Goal: Information Seeking & Learning: Learn about a topic

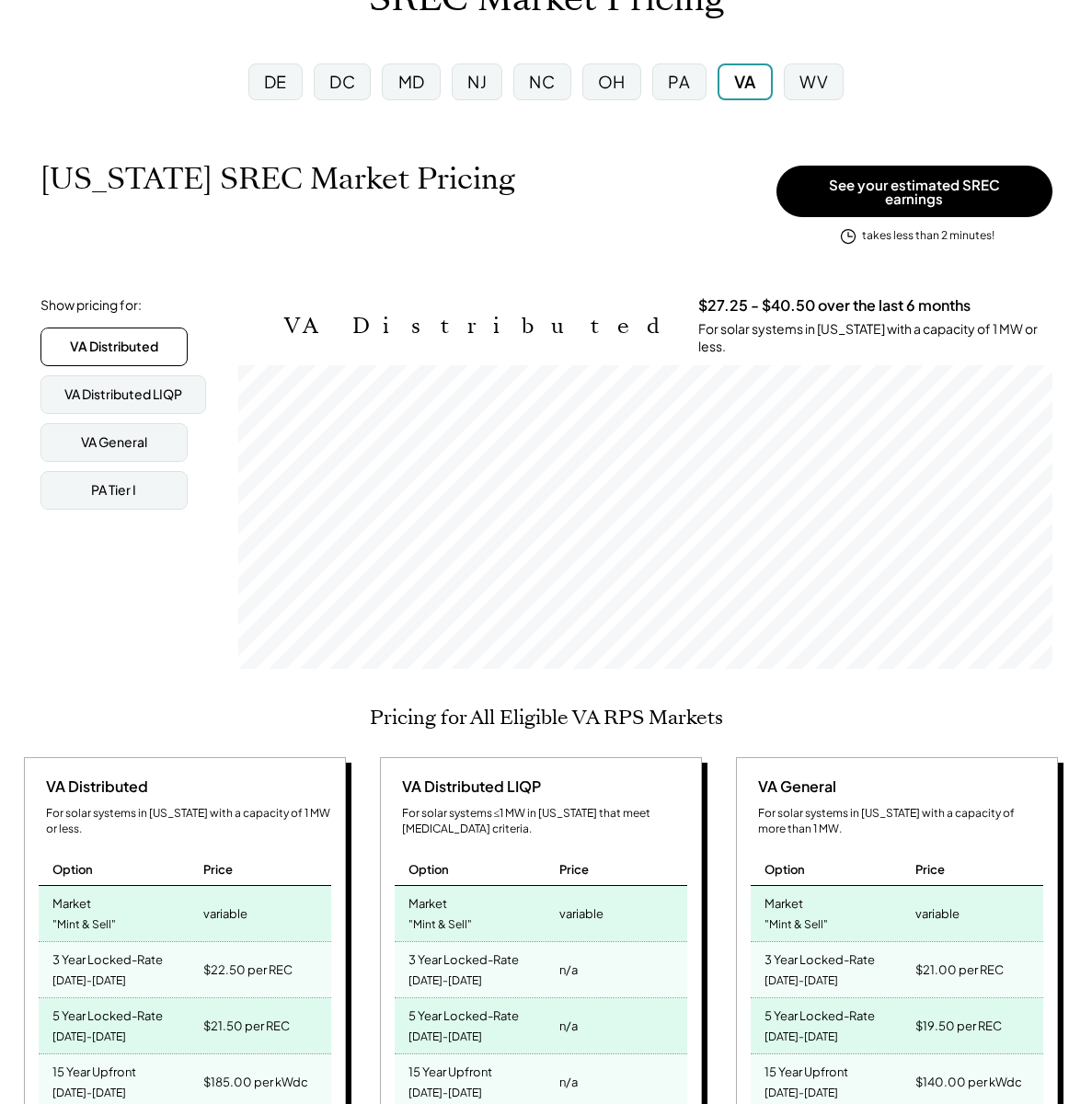
scroll to position [80, 0]
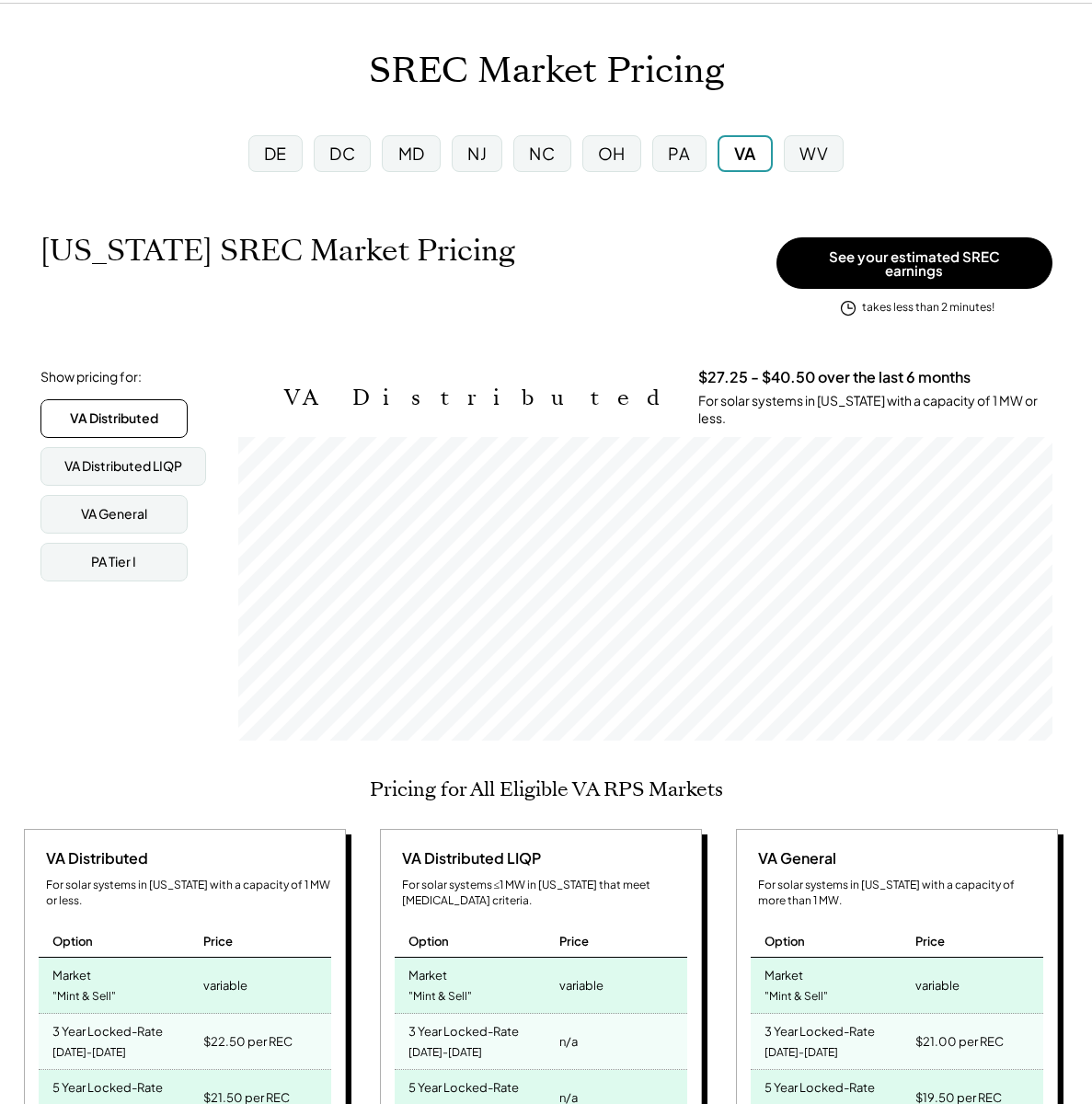
click at [674, 153] on div "PA" at bounding box center [678, 154] width 22 height 23
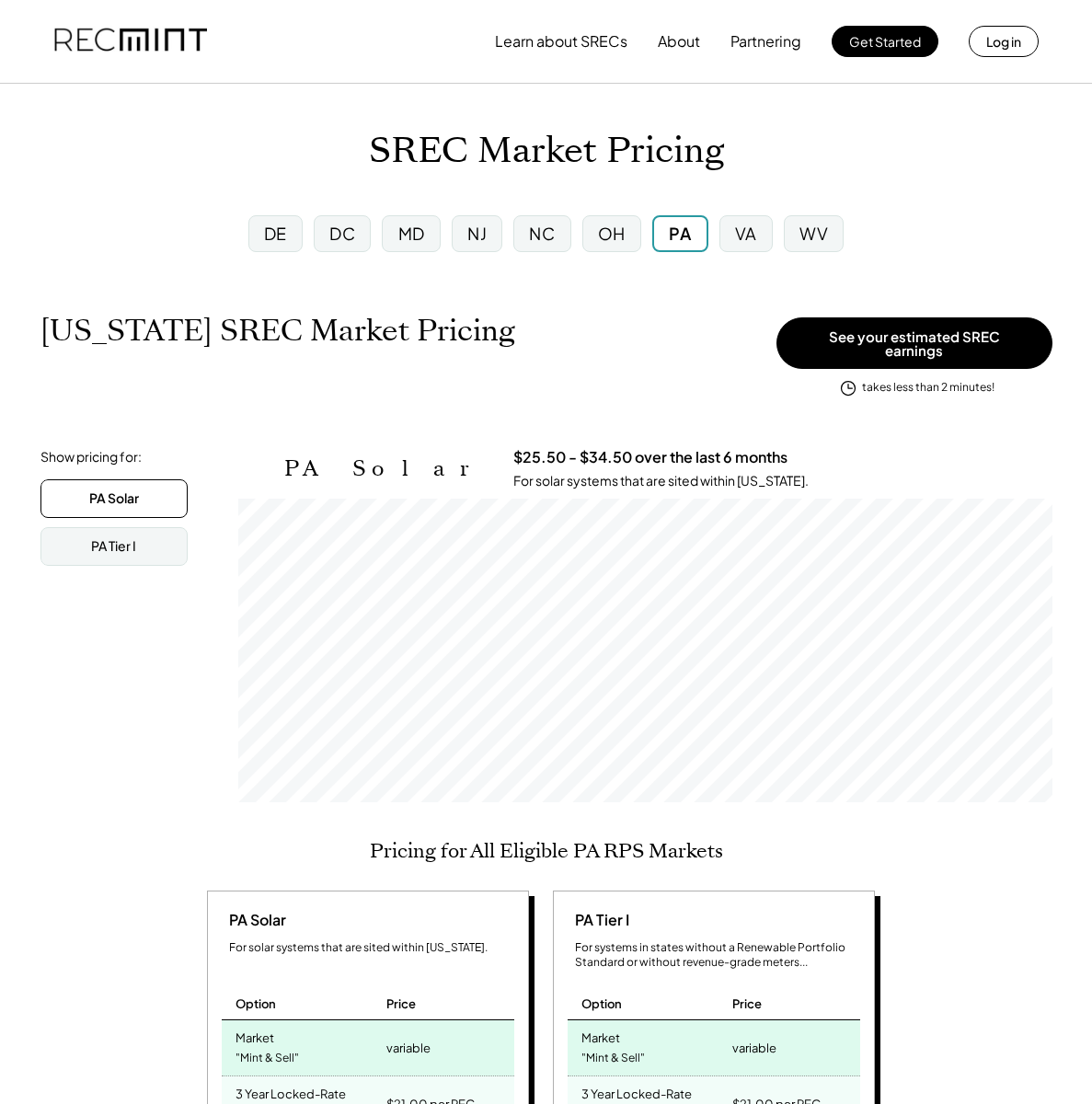
click at [868, 794] on div "Show pricing for: PA Solar PA Tier I [GEOGRAPHIC_DATA] General PA Tier I [GEOGR…" at bounding box center [546, 630] width 1012 height 364
click at [1005, 903] on div "PA Solar For solar systems that are sited within [US_STATE]. Option Price Marke…" at bounding box center [543, 1085] width 1050 height 389
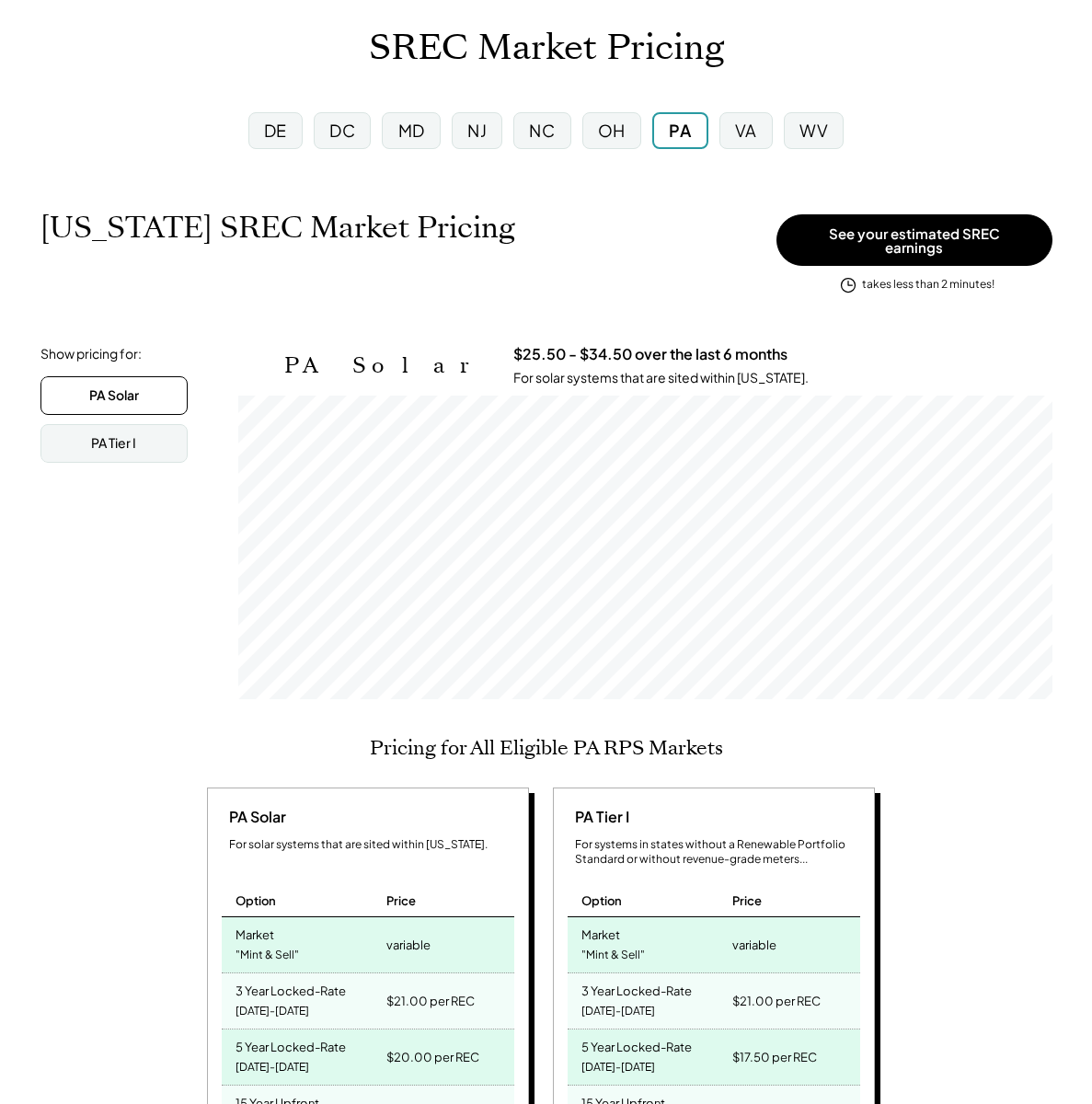
scroll to position [109, 0]
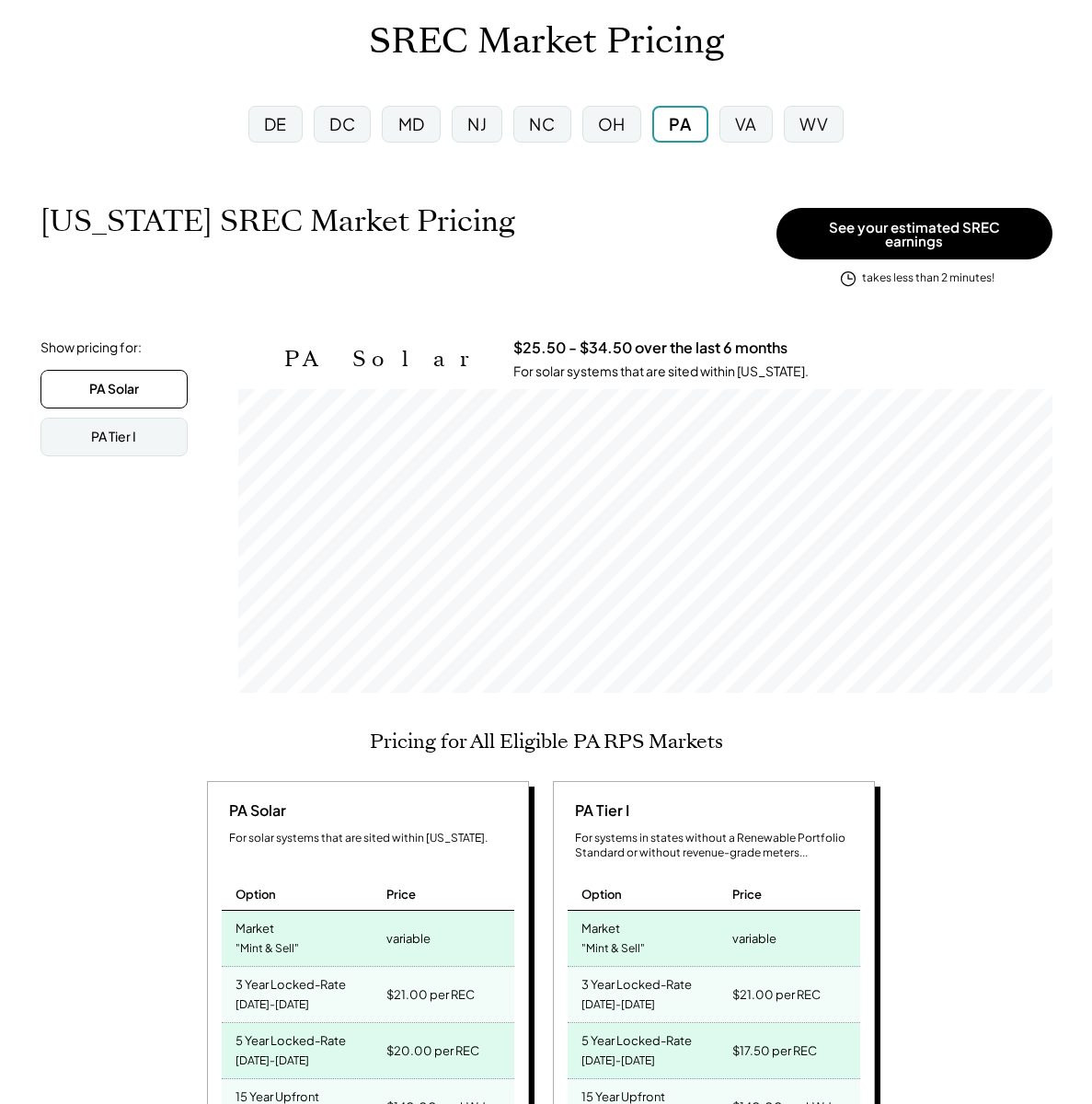
click at [897, 781] on div "PA Solar For solar systems that are sited within [US_STATE]. Option Price Marke…" at bounding box center [543, 975] width 1050 height 389
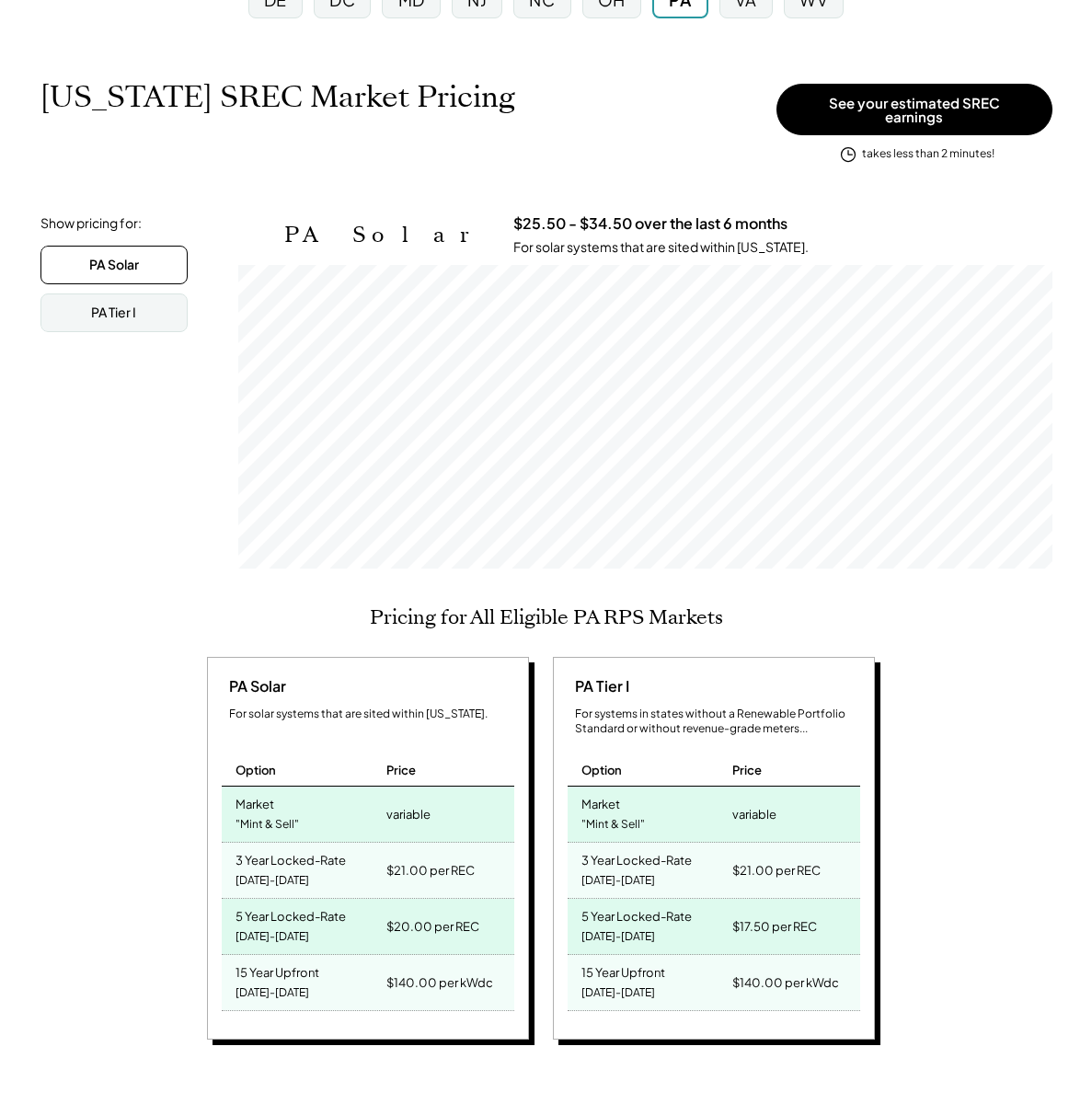
scroll to position [214, 0]
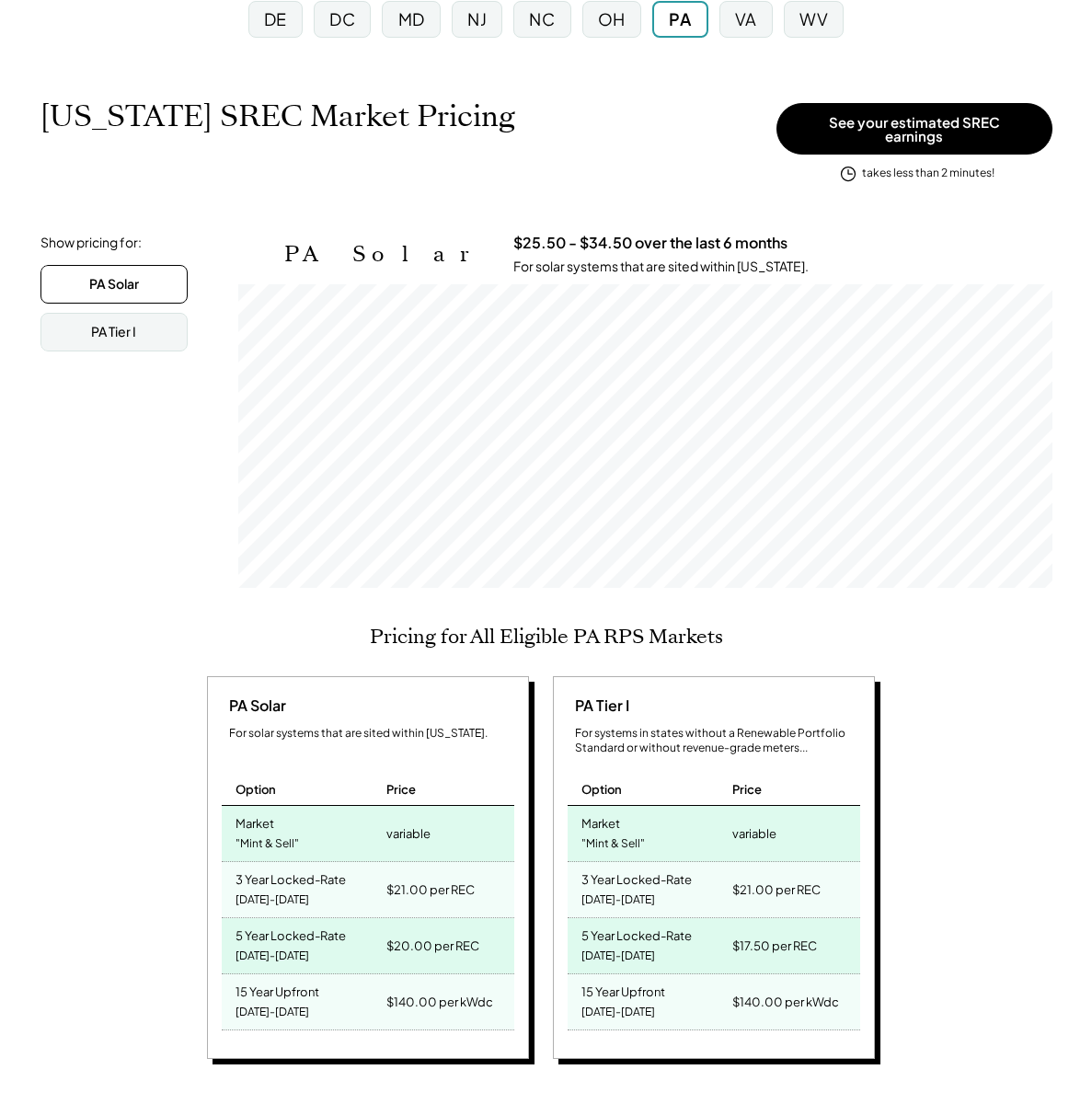
click at [899, 791] on div "PA Solar For solar systems that are sited within [US_STATE]. Option Price Marke…" at bounding box center [543, 871] width 1050 height 389
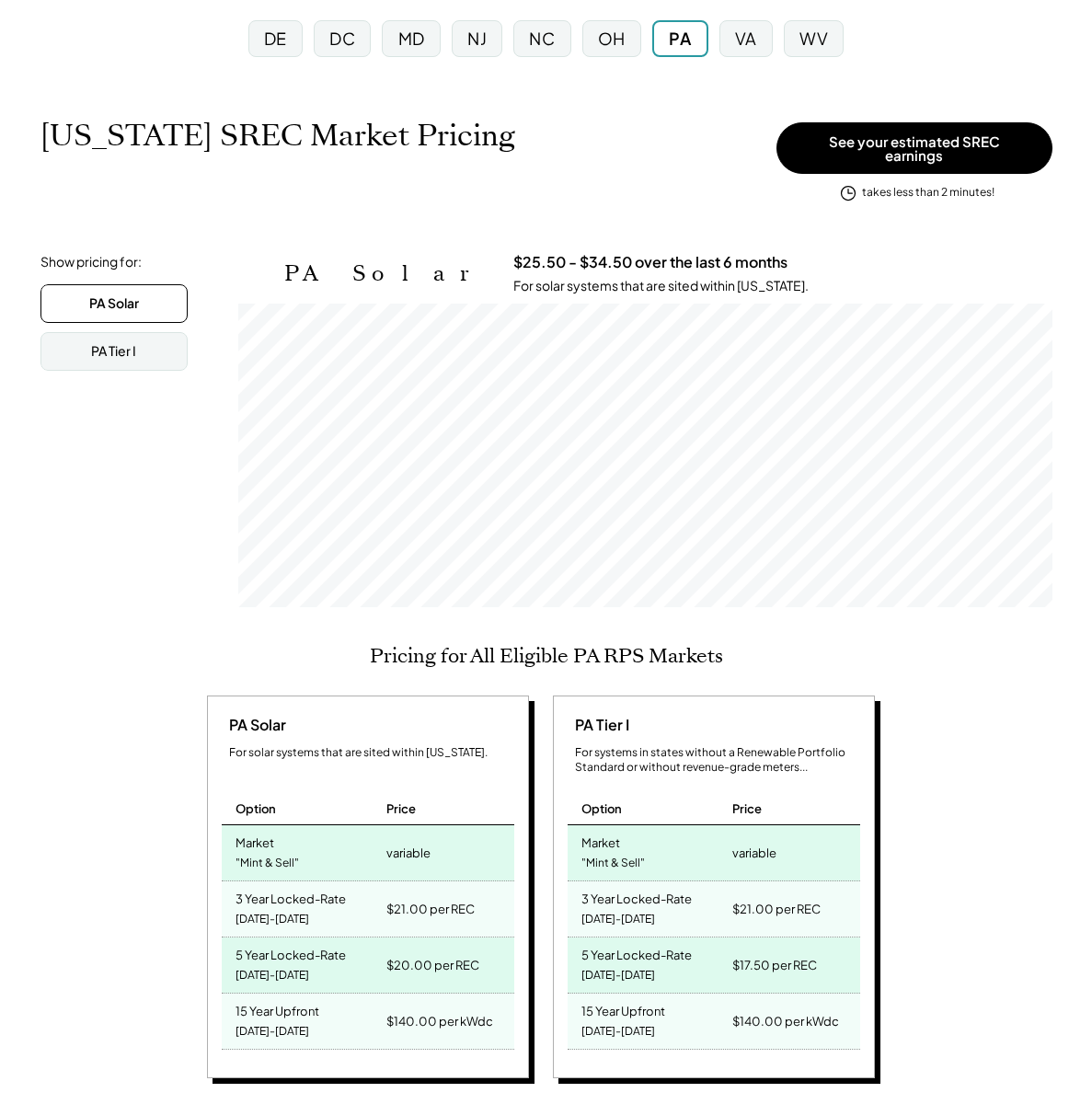
scroll to position [194, 0]
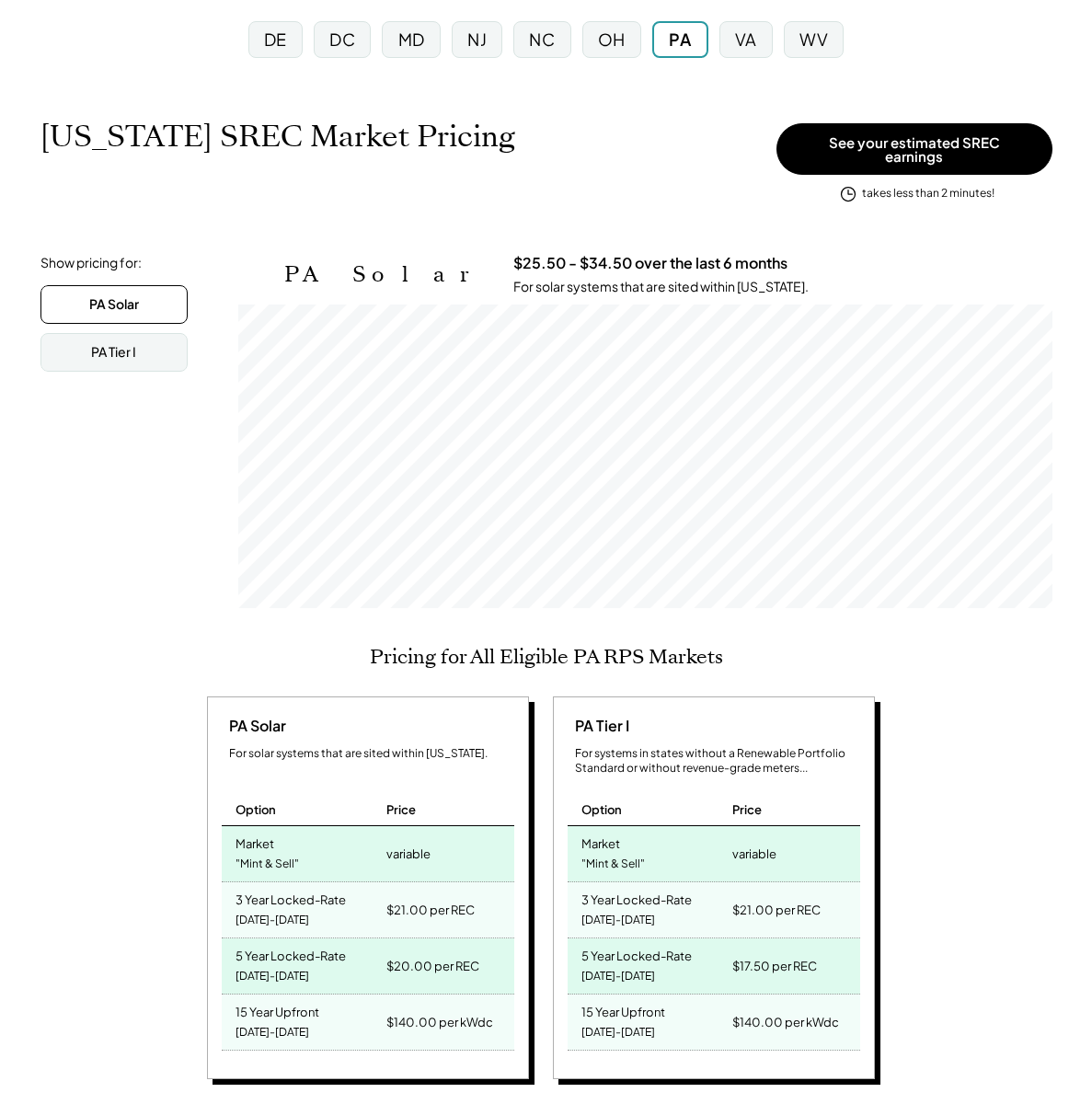
click at [982, 754] on div "PA Solar For solar systems that are sited within [US_STATE]. Option Price Marke…" at bounding box center [543, 891] width 1050 height 389
click at [982, 753] on div "PA Solar For solar systems that are sited within [US_STATE]. Option Price Marke…" at bounding box center [543, 891] width 1050 height 389
click at [624, 662] on div "Pricing for All Eligible PA RPS Markets PA Solar For solar systems that are sit…" at bounding box center [546, 874] width 1056 height 458
click at [612, 645] on h2 "Pricing for All Eligible PA RPS Markets" at bounding box center [546, 657] width 353 height 24
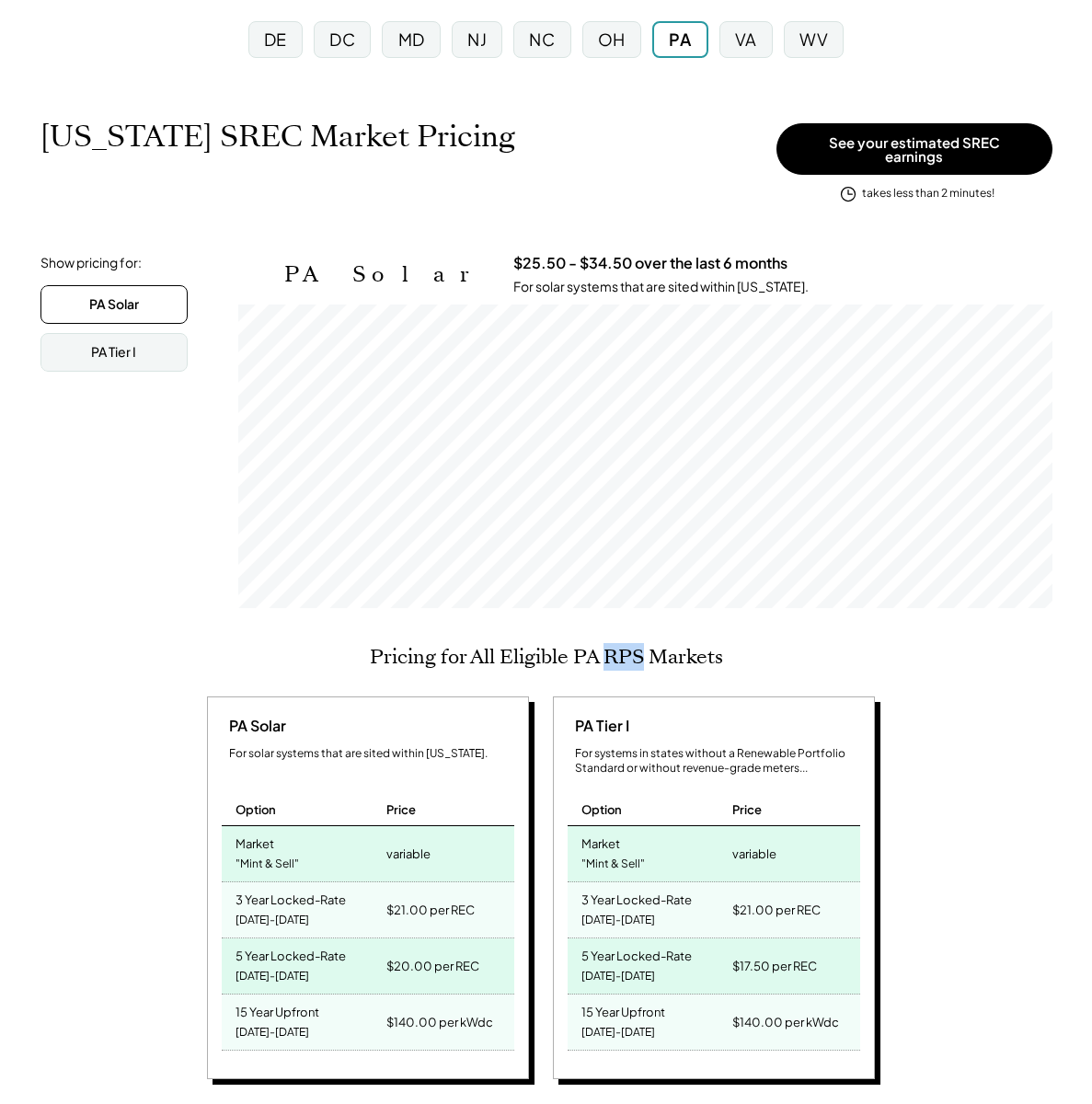
click at [612, 645] on h2 "Pricing for All Eligible PA RPS Markets" at bounding box center [546, 657] width 353 height 24
click at [759, 645] on div "Pricing for All Eligible PA RPS Markets PA Solar For solar systems that are sit…" at bounding box center [546, 874] width 1056 height 458
click at [623, 659] on div "Pricing for All Eligible PA RPS Markets PA Solar For solar systems that are sit…" at bounding box center [546, 874] width 1056 height 458
click at [622, 659] on div "Pricing for All Eligible PA RPS Markets PA Solar For solar systems that are sit…" at bounding box center [546, 874] width 1056 height 458
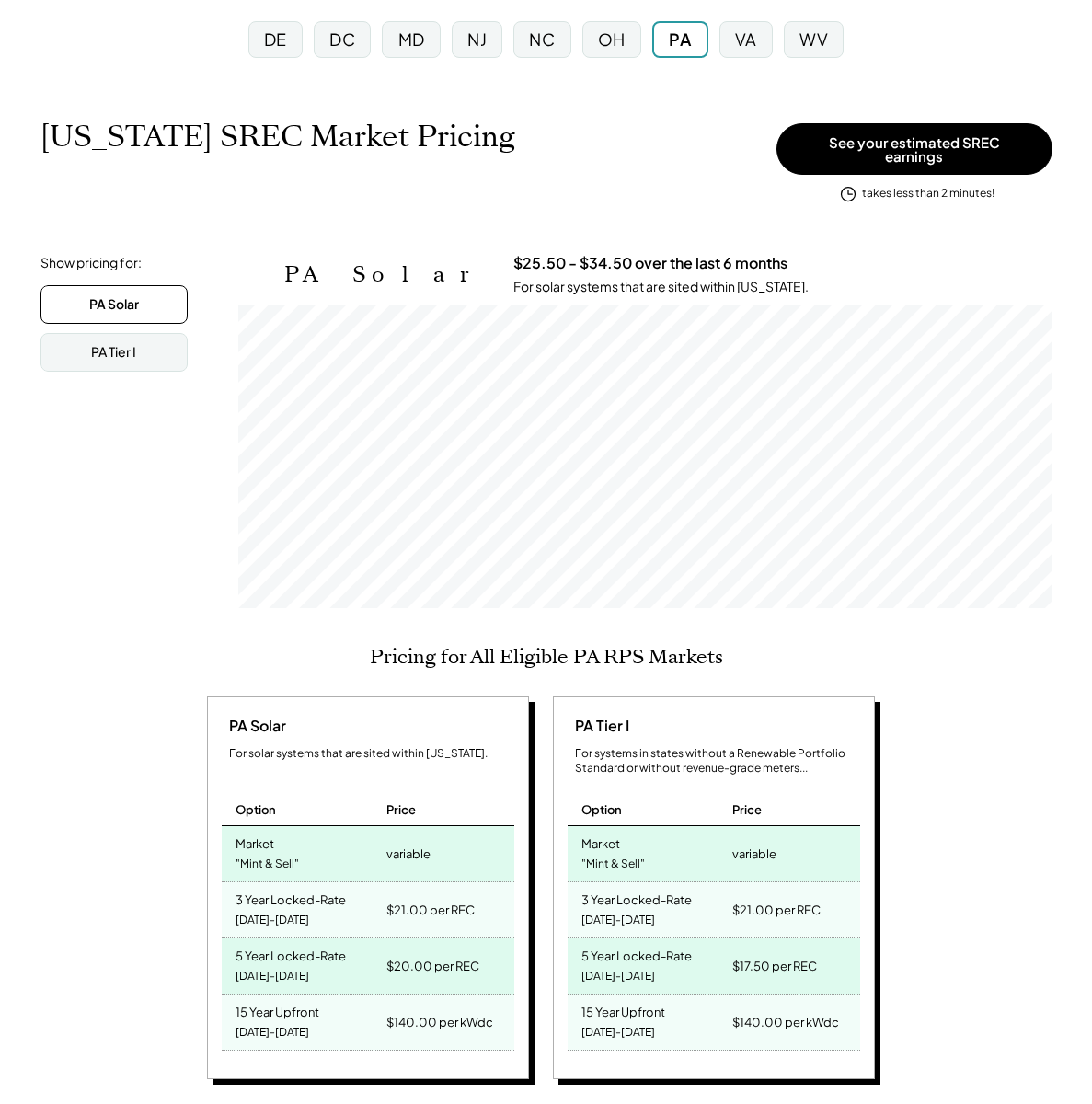
click at [624, 653] on h2 "Pricing for All Eligible PA RPS Markets" at bounding box center [546, 657] width 353 height 24
click at [768, 646] on div "Pricing for All Eligible PA RPS Markets PA Solar For solar systems that are sit…" at bounding box center [546, 874] width 1056 height 458
click at [697, 645] on h2 "Pricing for All Eligible PA RPS Markets" at bounding box center [546, 657] width 353 height 24
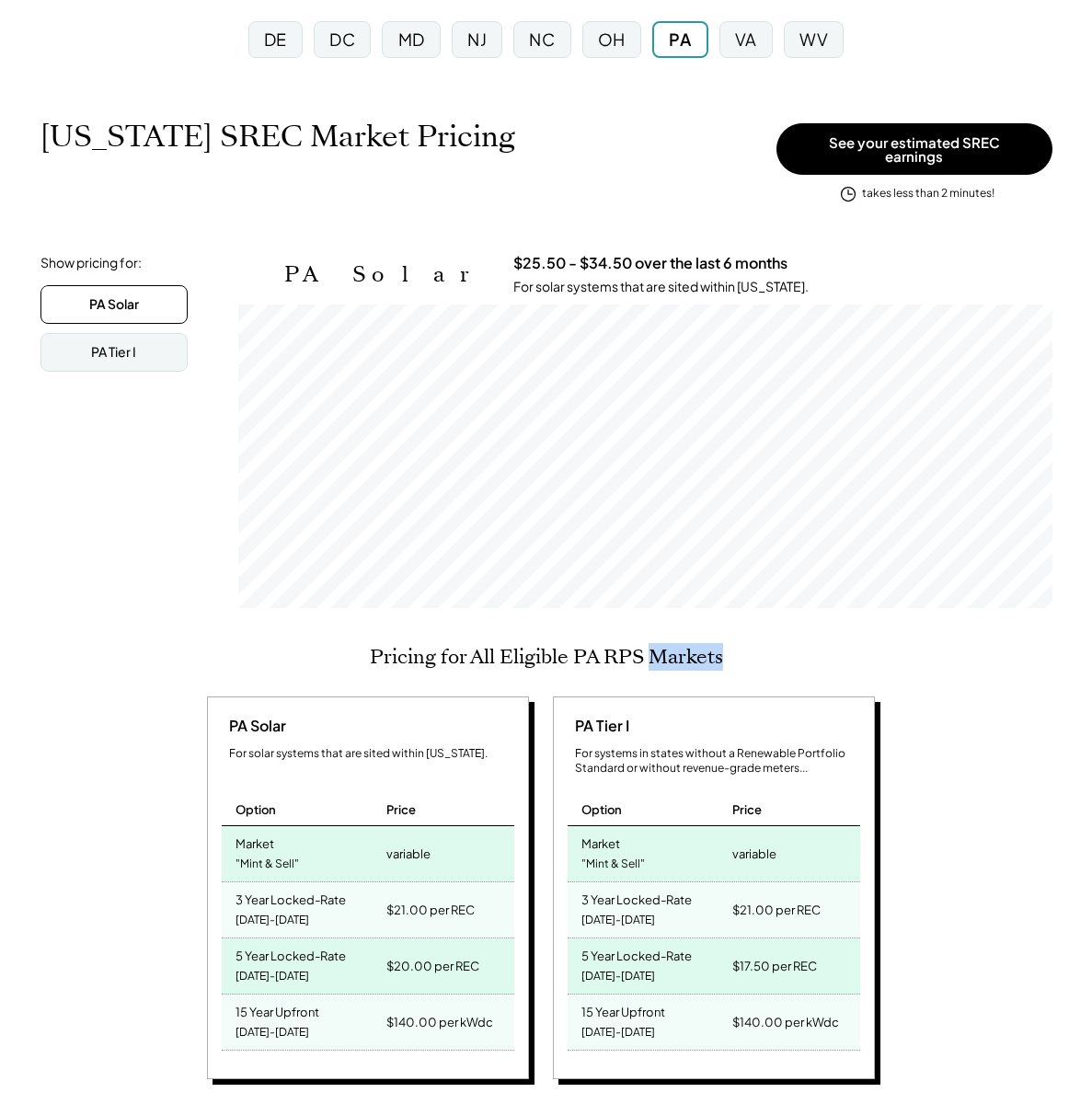
click at [697, 645] on h2 "Pricing for All Eligible PA RPS Markets" at bounding box center [546, 657] width 353 height 24
click at [826, 645] on div "Pricing for All Eligible PA RPS Markets PA Solar For solar systems that are sit…" at bounding box center [546, 874] width 1056 height 458
click at [657, 645] on h2 "Pricing for All Eligible PA RPS Markets" at bounding box center [546, 657] width 353 height 24
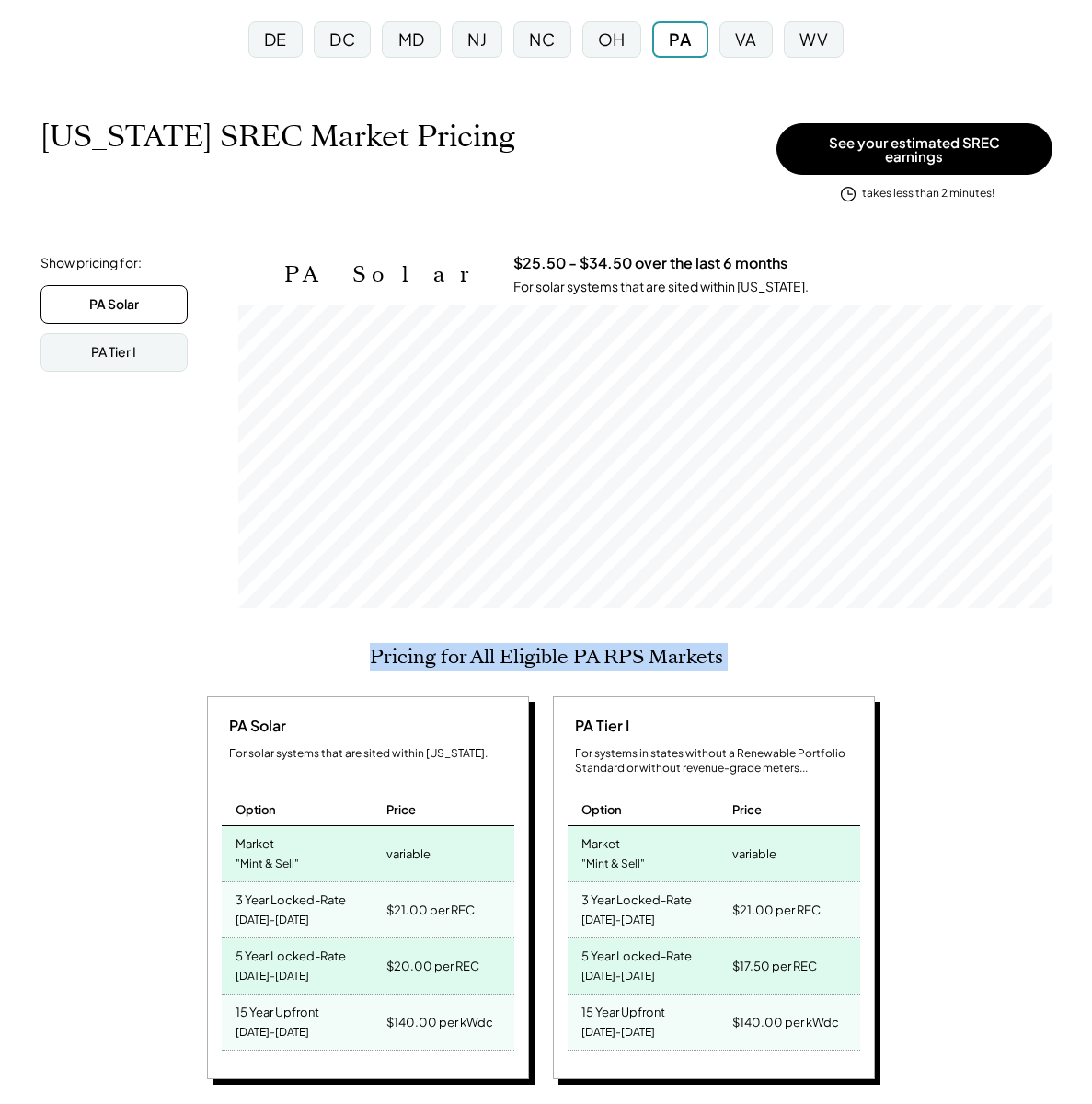
click at [657, 645] on h2 "Pricing for All Eligible PA RPS Markets" at bounding box center [546, 657] width 353 height 24
click at [847, 646] on div "Pricing for All Eligible PA RPS Markets PA Solar For solar systems that are sit…" at bounding box center [546, 874] width 1056 height 458
click at [630, 656] on h2 "Pricing for All Eligible PA RPS Markets" at bounding box center [546, 657] width 353 height 24
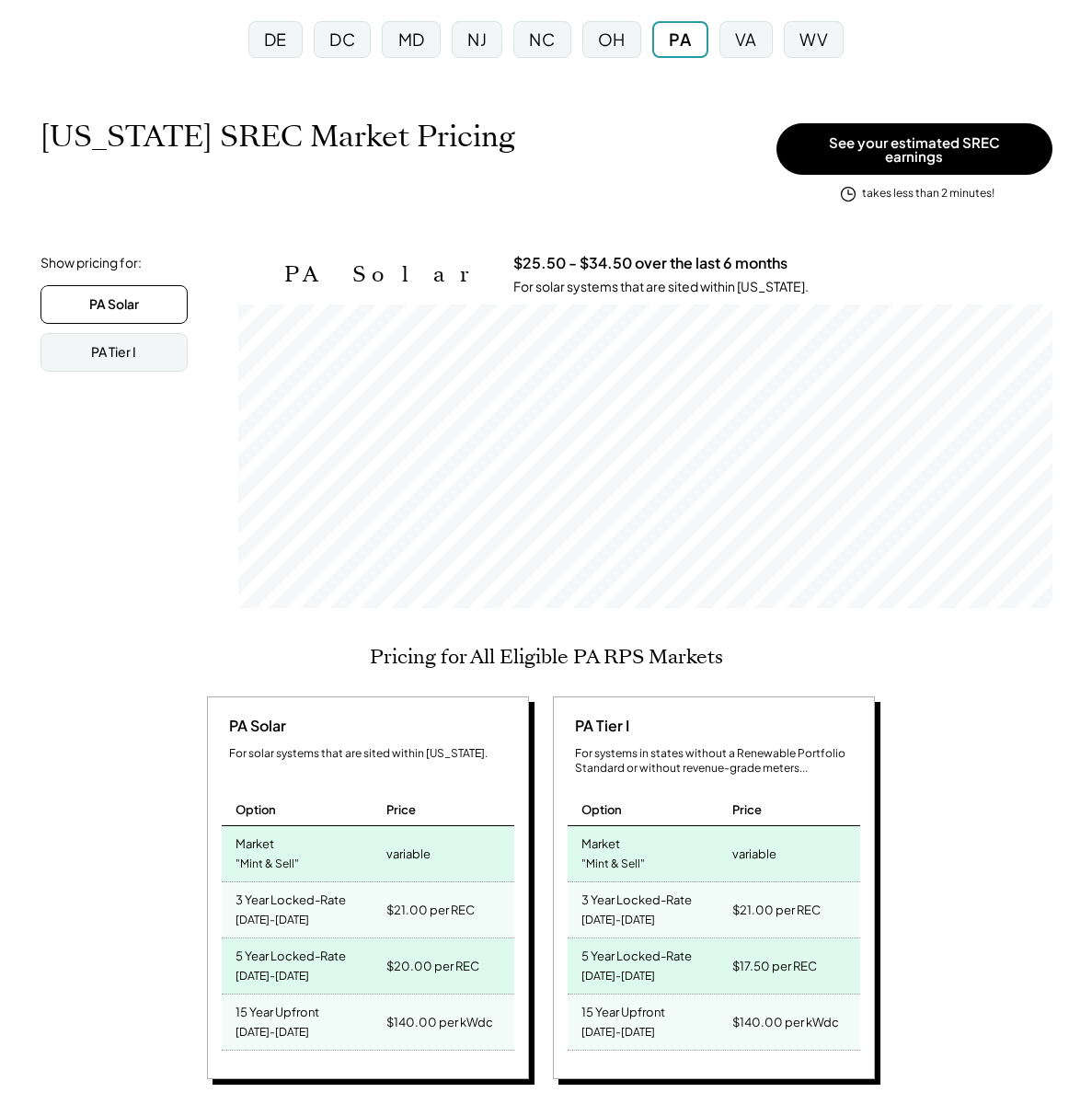
click at [767, 655] on div "Pricing for All Eligible PA RPS Markets PA Solar For solar systems that are sit…" at bounding box center [546, 874] width 1056 height 458
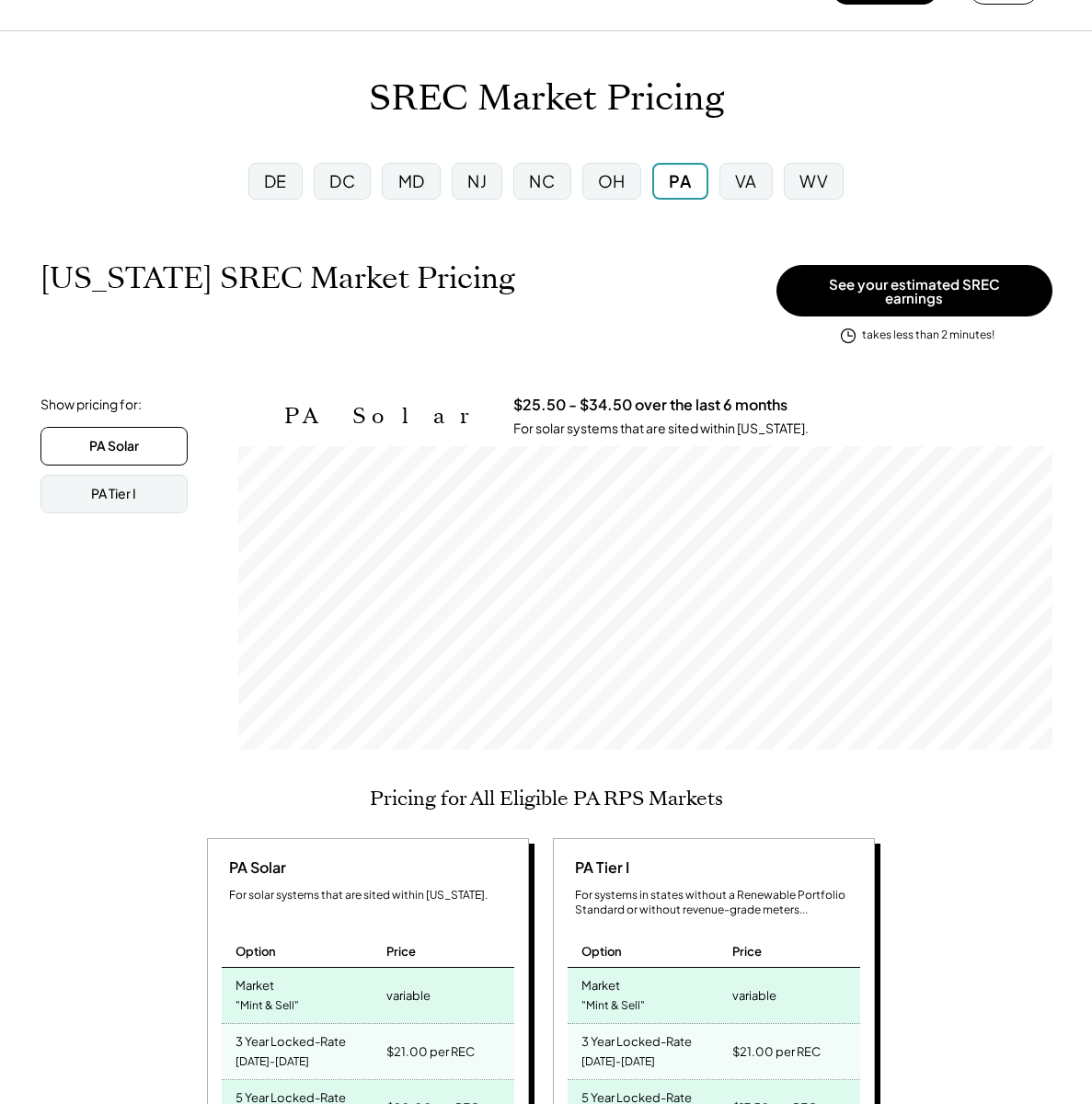
scroll to position [51, 0]
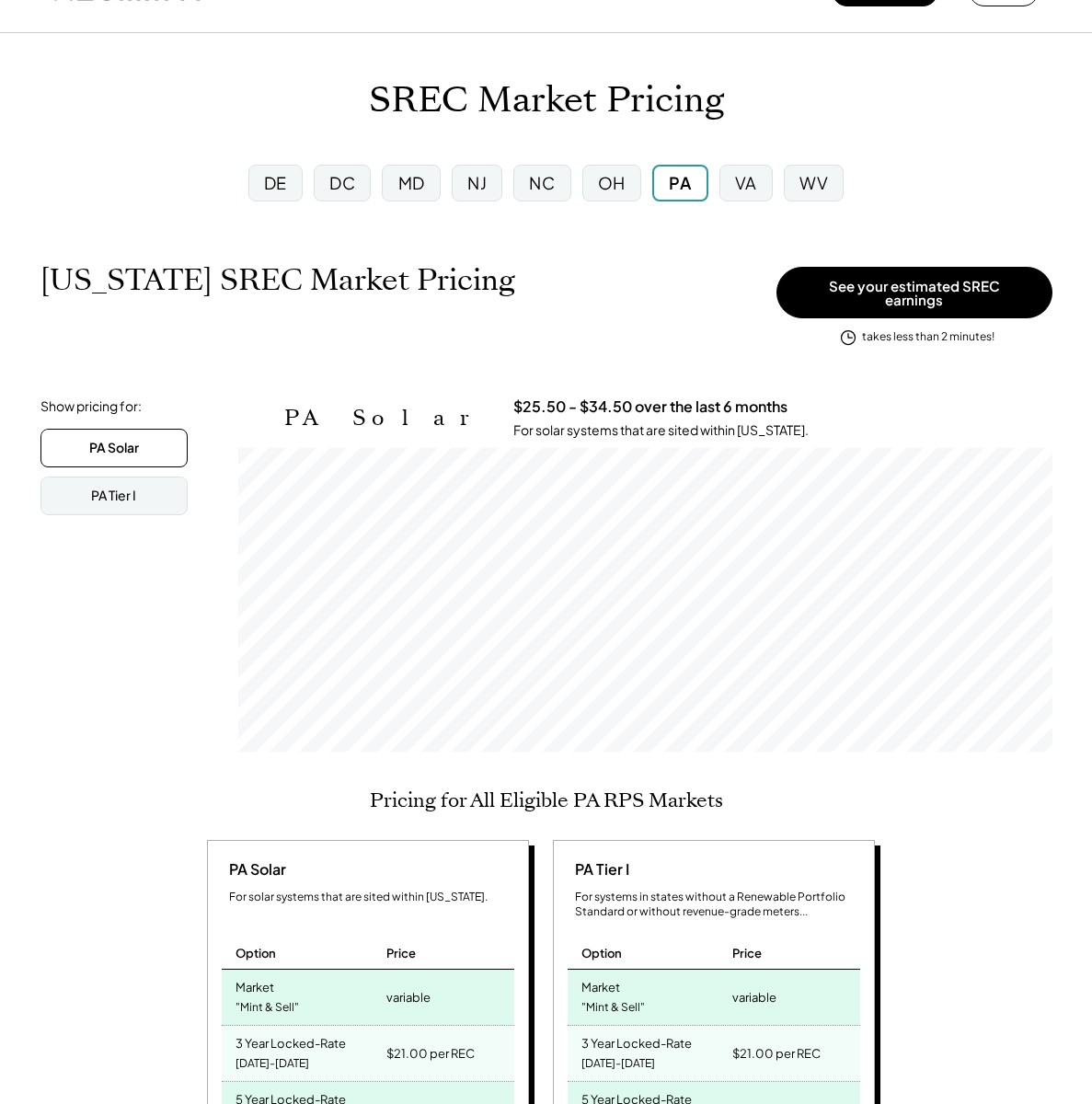
click at [747, 172] on div "VA" at bounding box center [746, 182] width 22 height 23
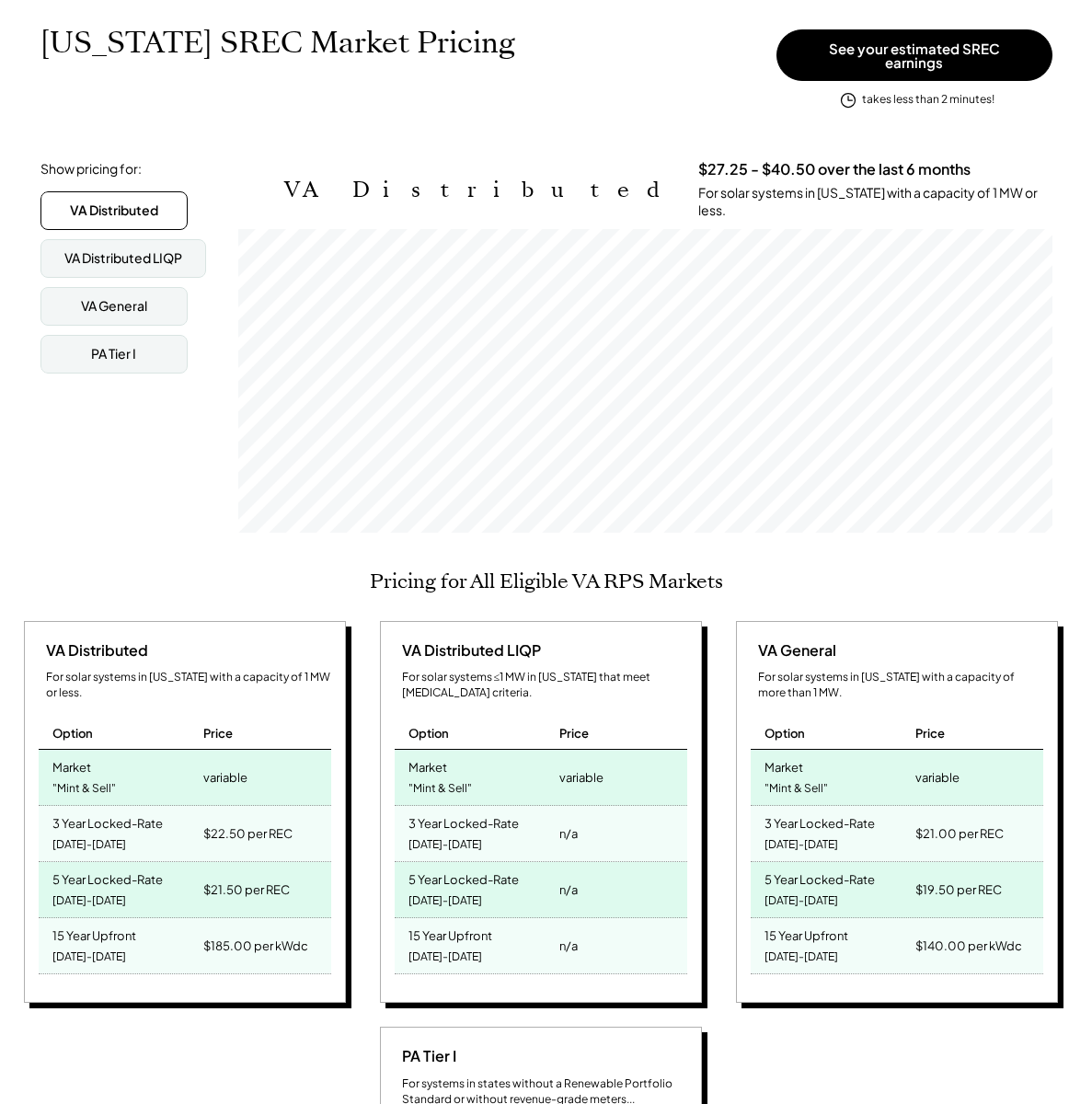
scroll to position [620, 0]
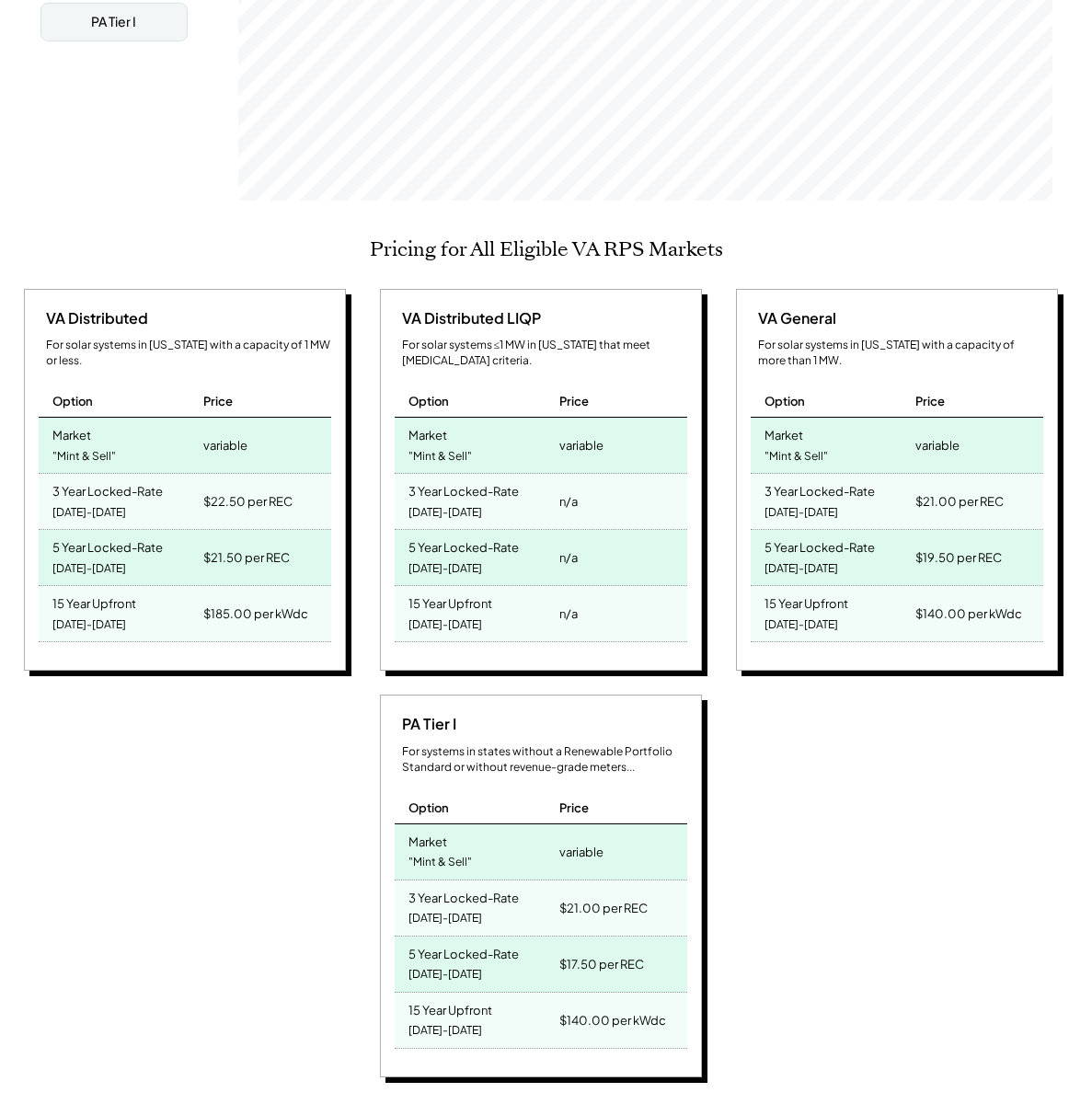
click at [61, 308] on div "VA Distributed" at bounding box center [93, 318] width 109 height 20
click at [453, 338] on div "For solar systems ≤1 MW in [US_STATE] that meet [MEDICAL_DATA] criteria." at bounding box center [544, 353] width 285 height 32
click at [400, 714] on div "PA Tier I" at bounding box center [425, 724] width 61 height 20
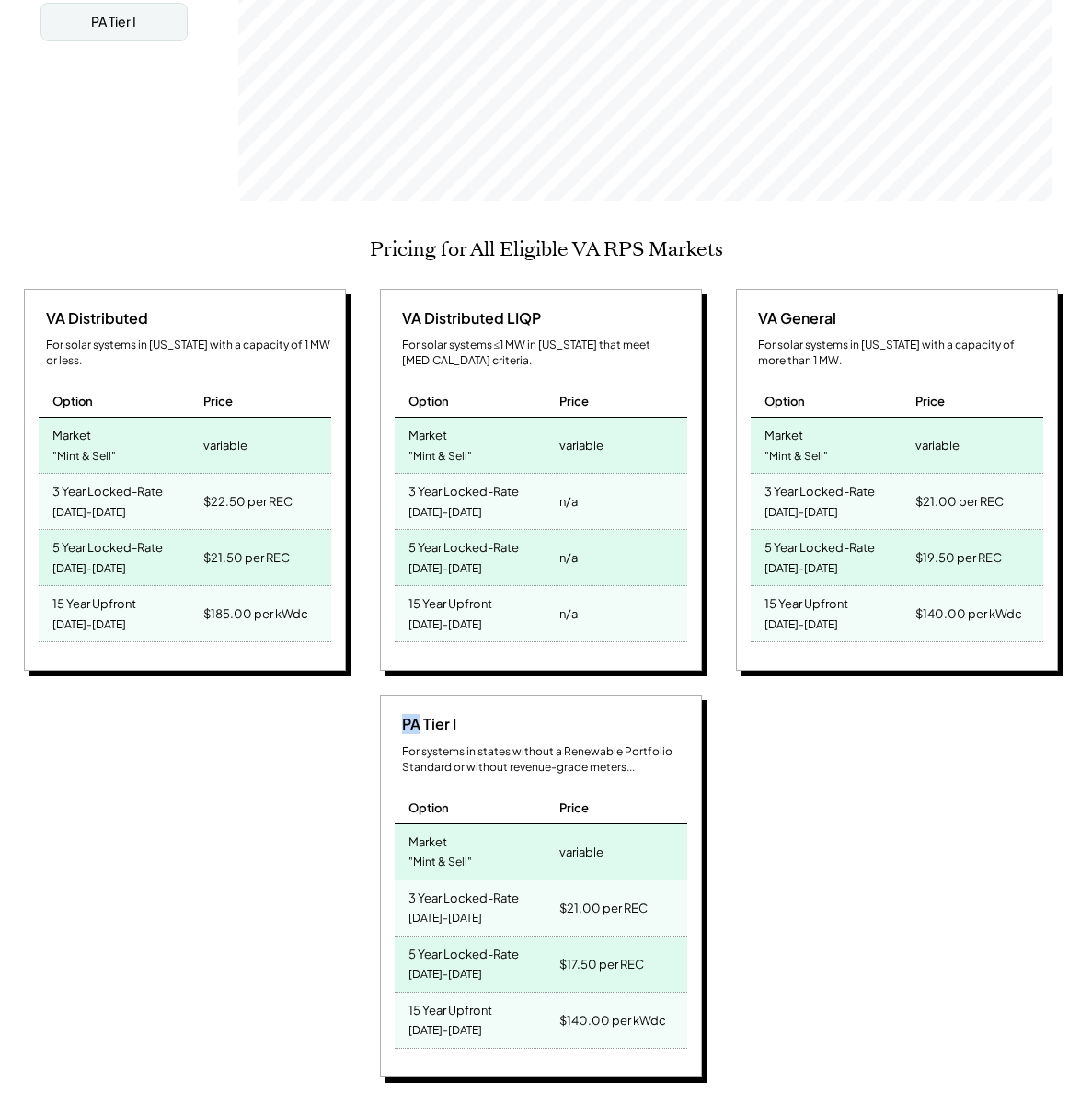
click at [400, 714] on div "PA Tier I" at bounding box center [425, 724] width 61 height 20
click at [605, 701] on div "PA Tier I For systems in states without a Renewable Portfolio Standard or witho…" at bounding box center [541, 886] width 322 height 383
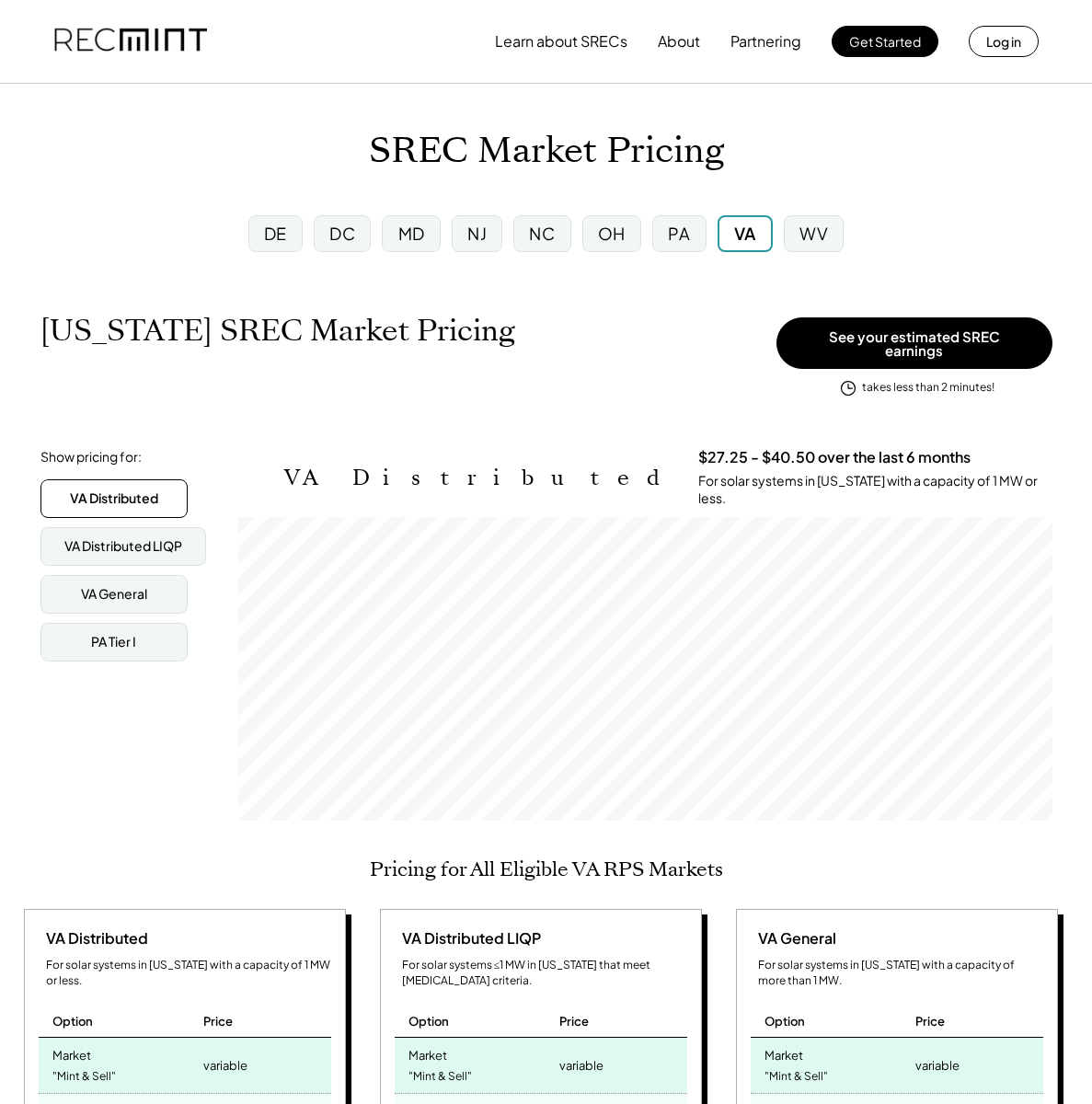
scroll to position [0, 0]
click at [678, 241] on div "PA" at bounding box center [678, 233] width 22 height 23
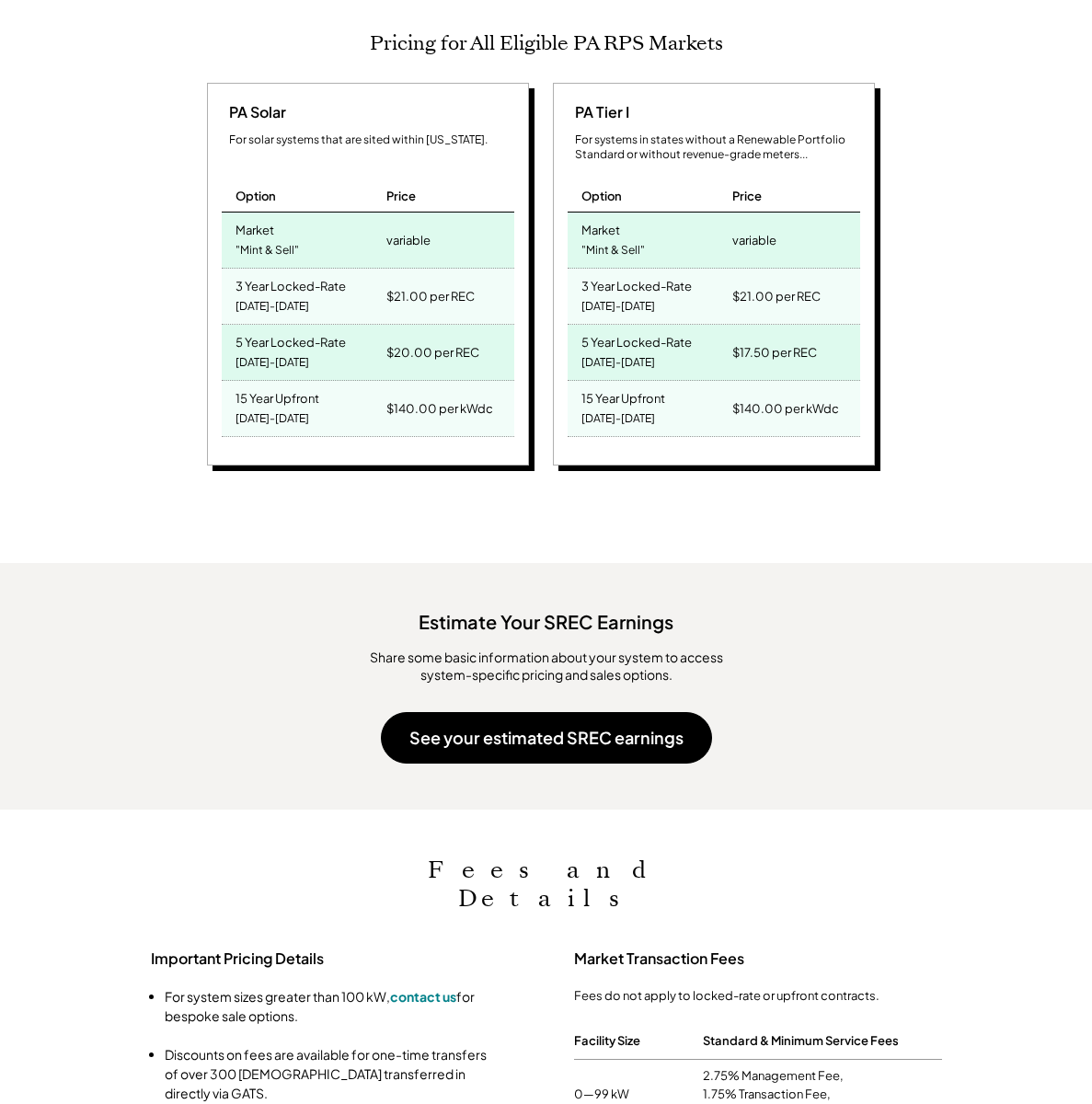
scroll to position [451, 0]
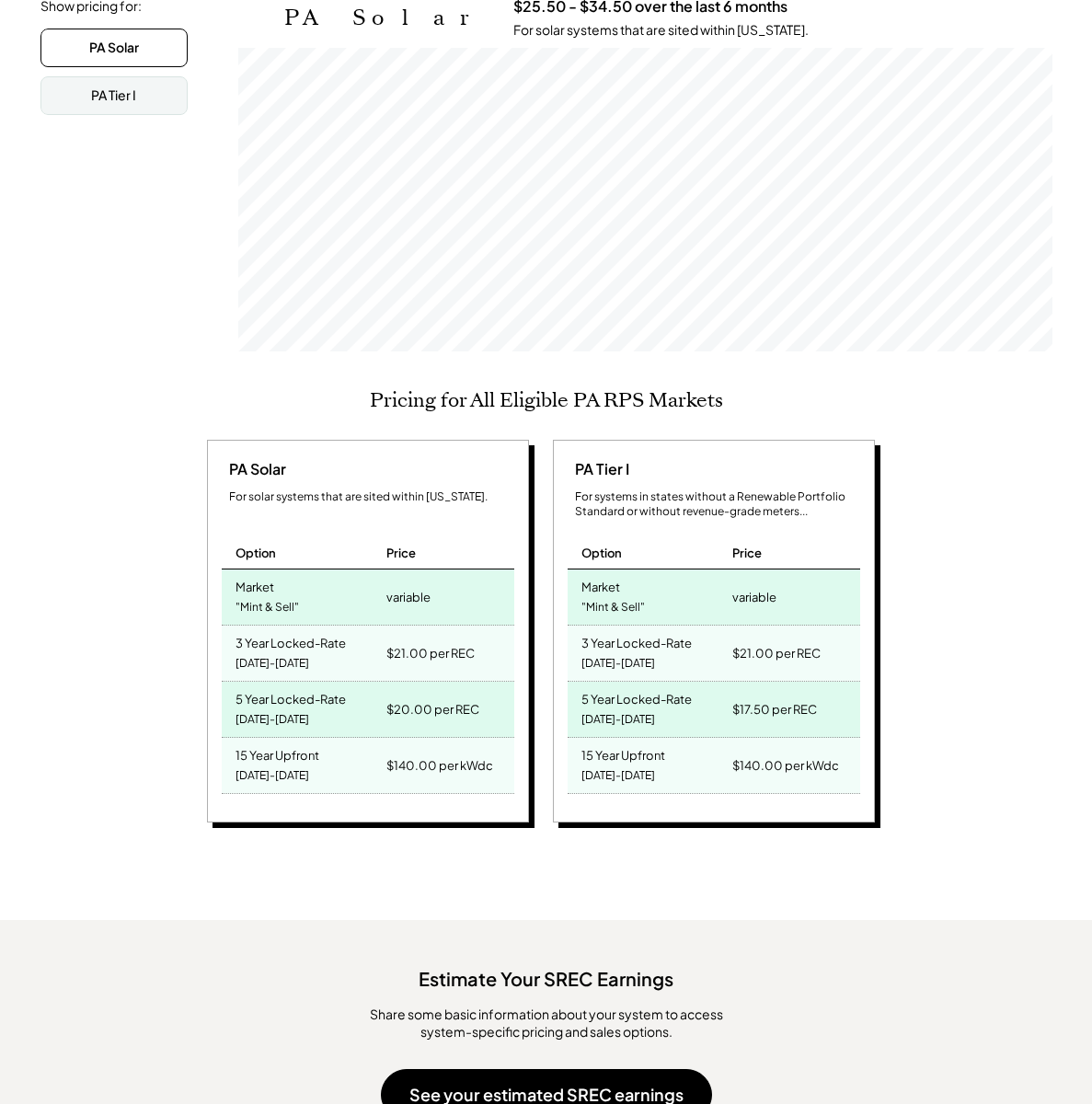
click at [254, 459] on div "PA Solar" at bounding box center [253, 468] width 64 height 20
click at [407, 589] on div "variable" at bounding box center [409, 597] width 44 height 26
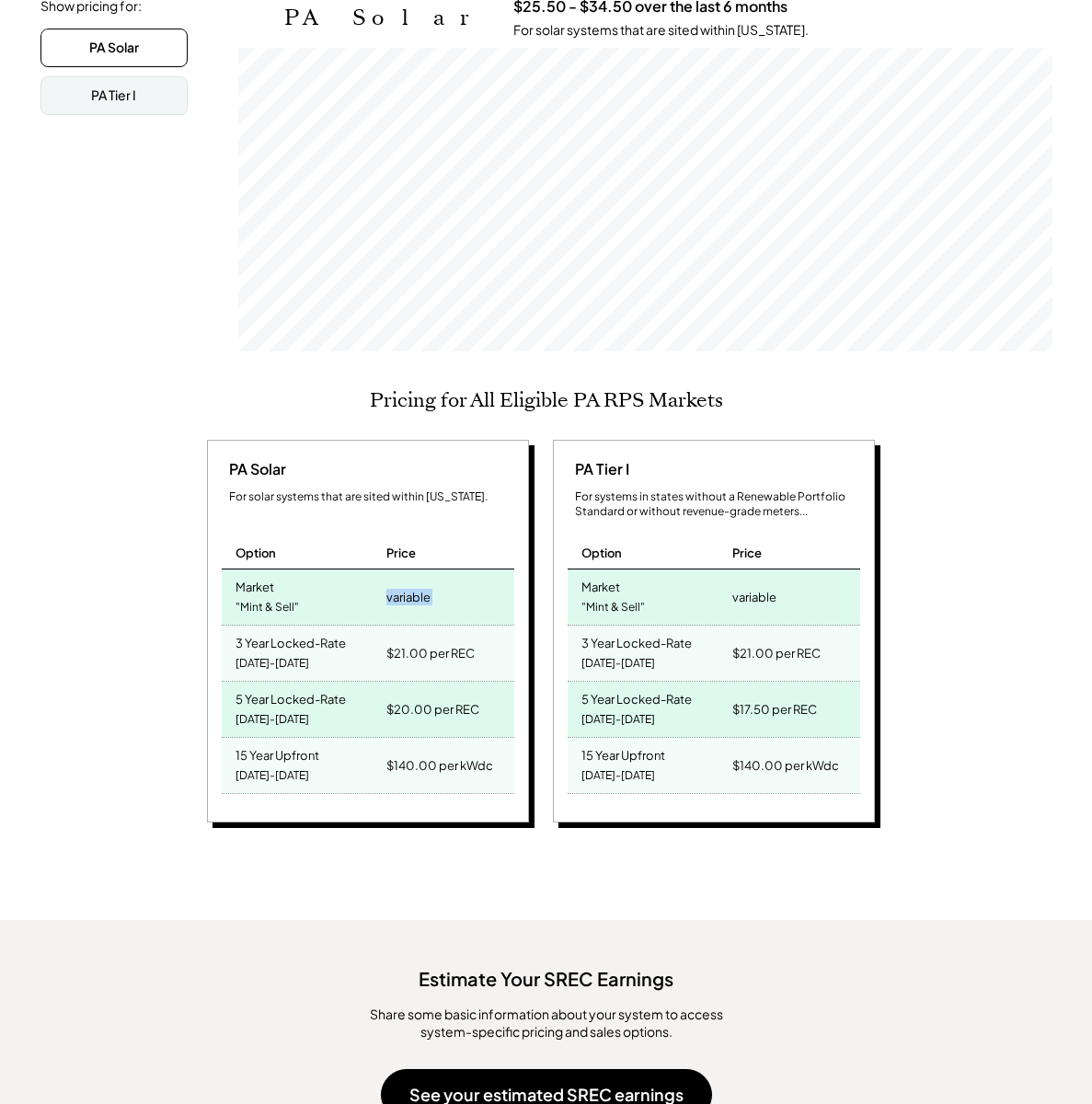
click at [407, 589] on div "variable" at bounding box center [409, 597] width 44 height 26
click at [267, 462] on div "PA Solar" at bounding box center [253, 468] width 64 height 20
click at [425, 588] on div "variable" at bounding box center [409, 597] width 44 height 26
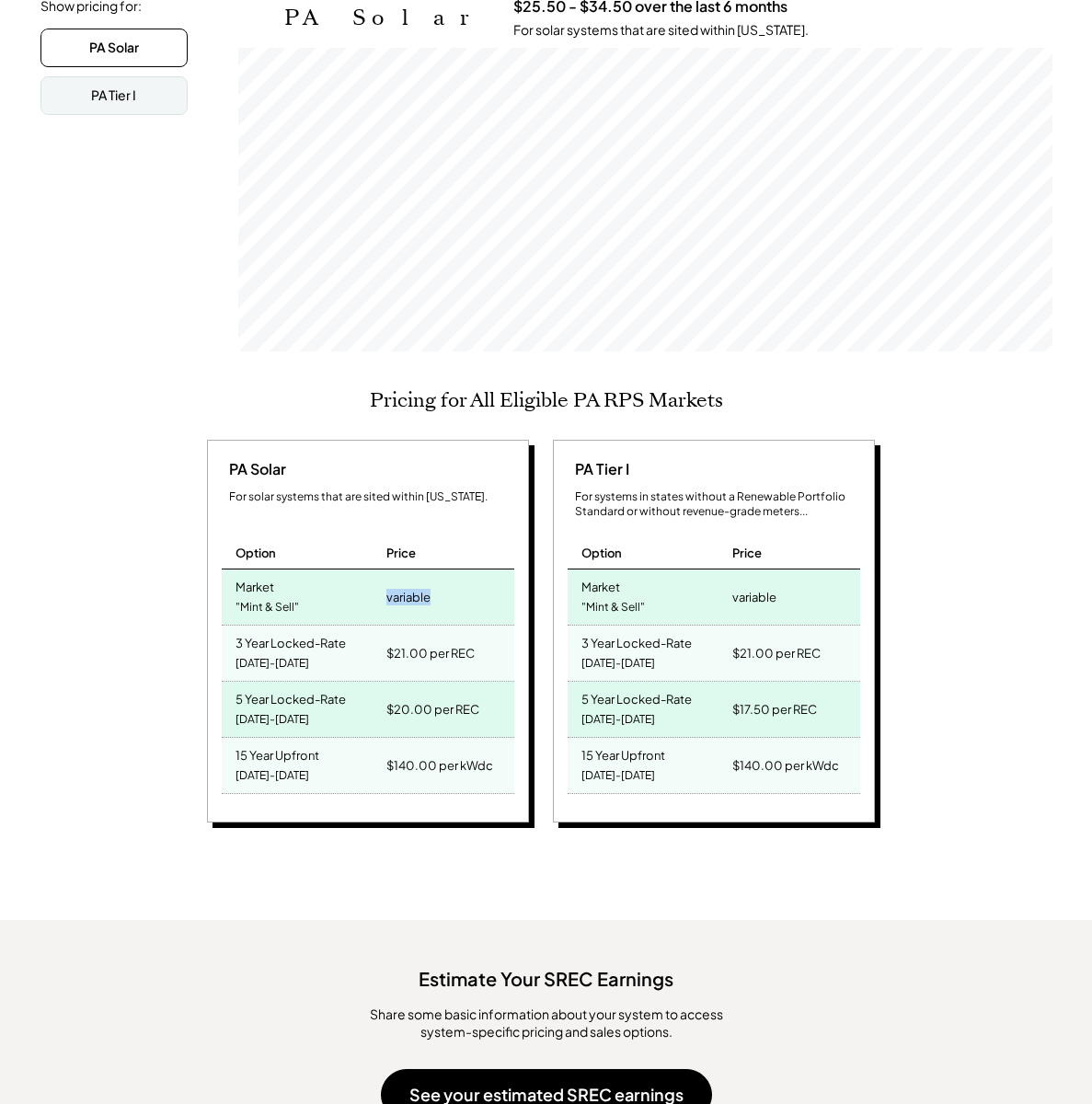
click at [425, 588] on div "variable" at bounding box center [409, 597] width 44 height 26
click at [545, 581] on div "PA Solar For solar systems that are sited within [US_STATE]. Option Price Marke…" at bounding box center [544, 634] width 674 height 389
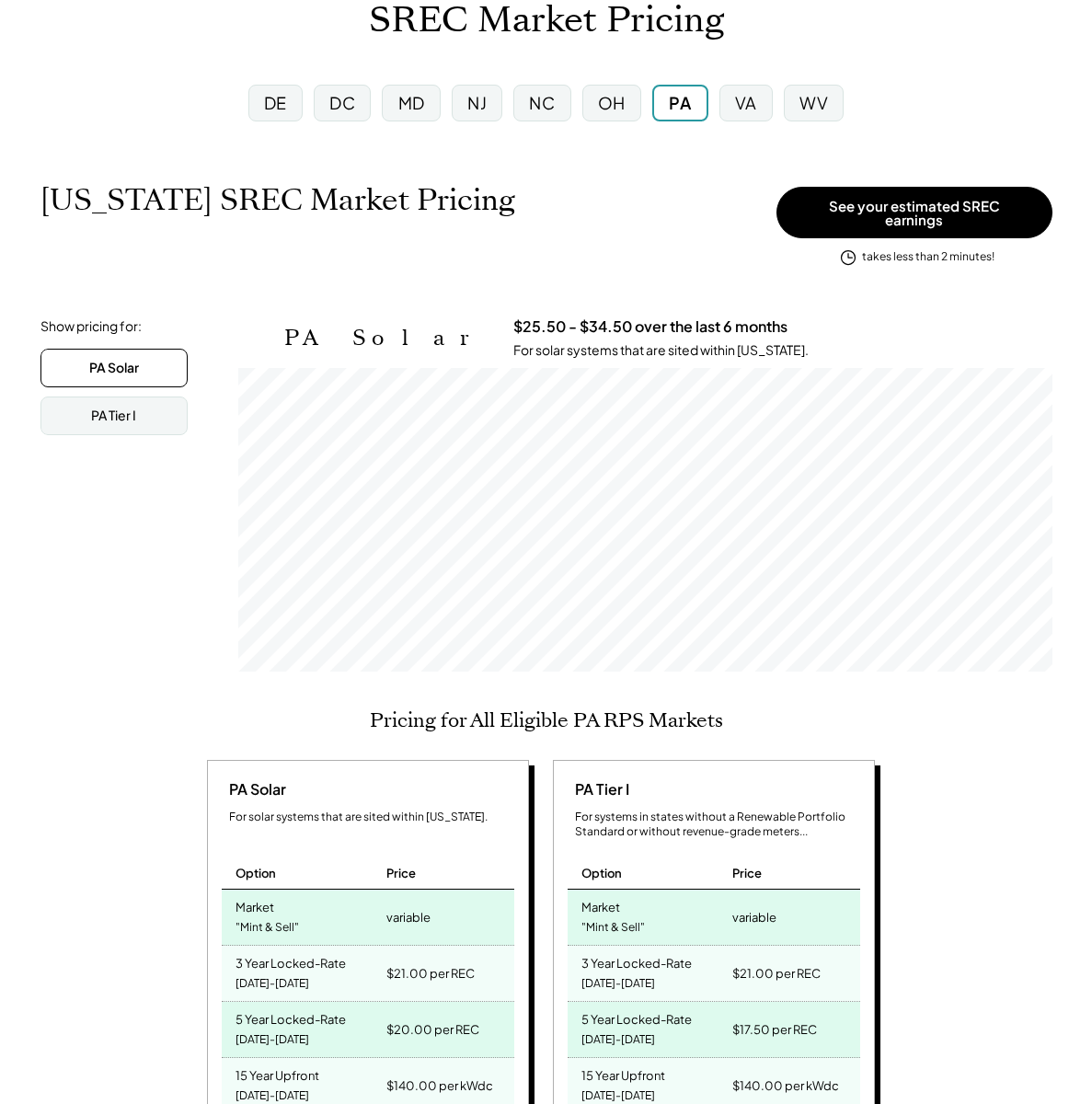
scroll to position [345, 0]
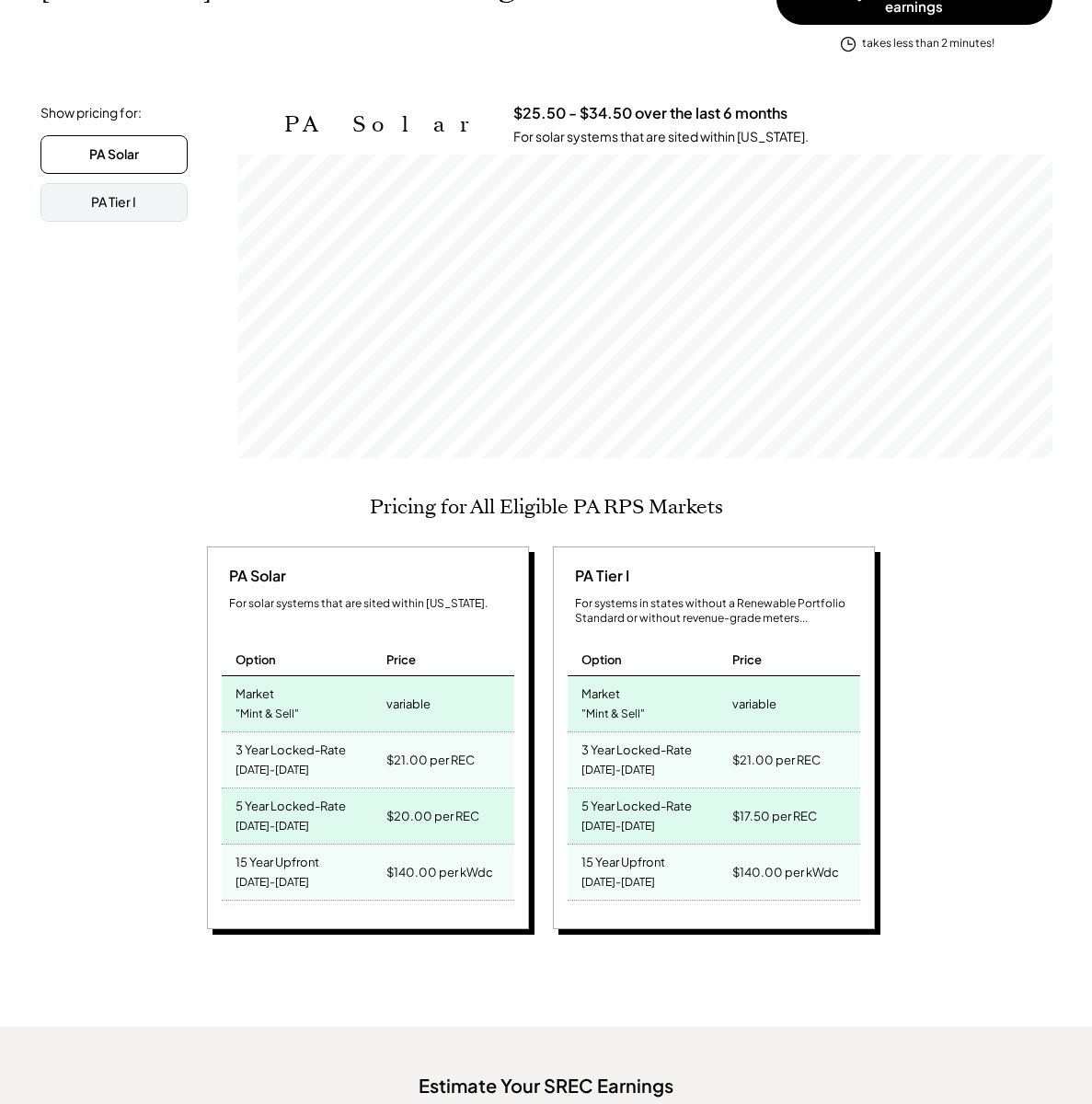
click at [278, 742] on div "3 Year Locked-Rate" at bounding box center [290, 748] width 110 height 21
click at [266, 762] on div "[DATE]-[DATE]" at bounding box center [272, 771] width 74 height 25
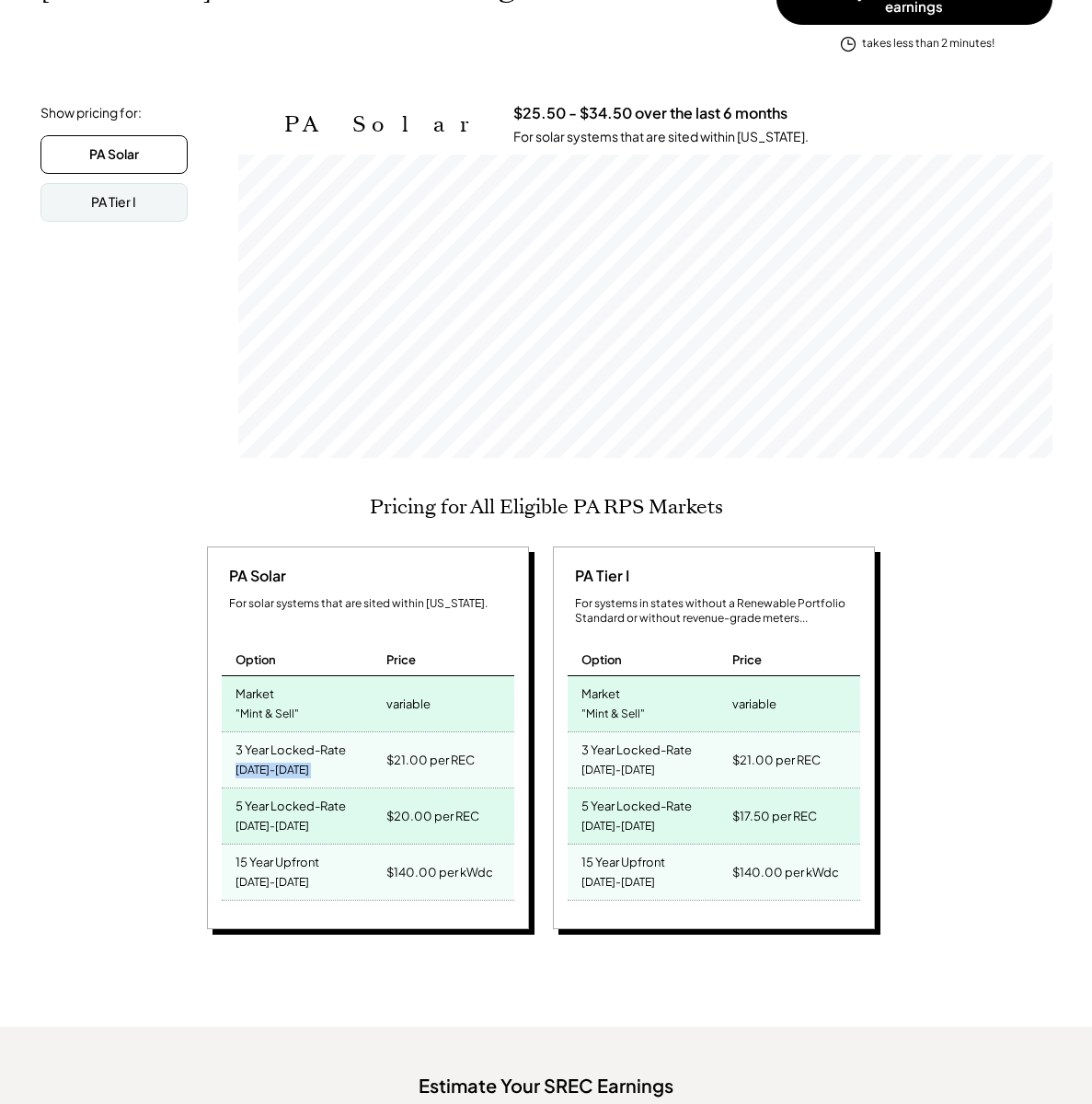
click at [266, 762] on div "[DATE]-[DATE]" at bounding box center [272, 771] width 74 height 25
click at [265, 746] on div "3 Year Locked-Rate" at bounding box center [290, 748] width 110 height 21
click at [281, 767] on div "[DATE]-[DATE]" at bounding box center [272, 771] width 74 height 25
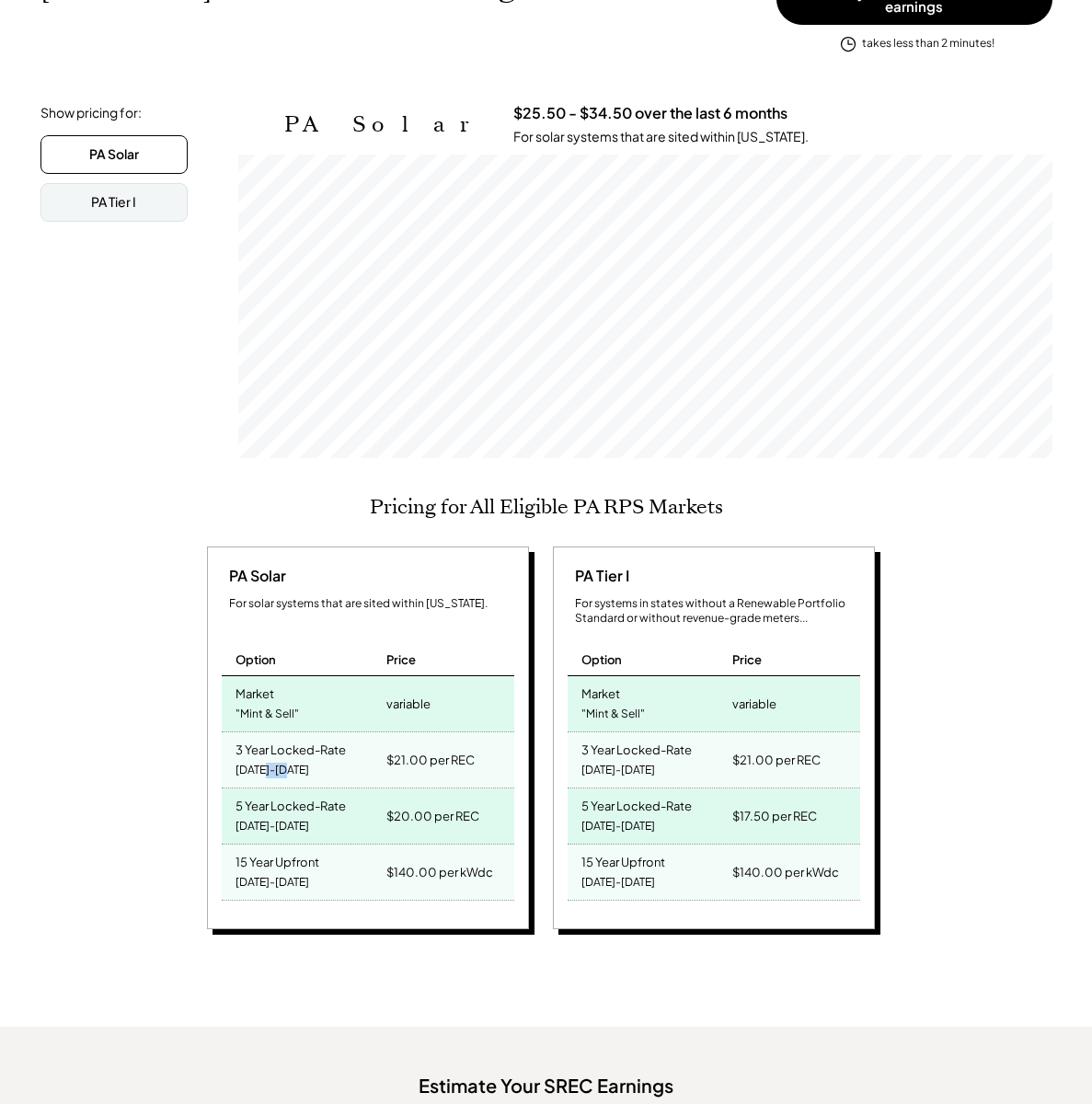
click at [280, 766] on div "[DATE]-[DATE]" at bounding box center [272, 771] width 74 height 25
click at [284, 737] on div "3 Year Locked-Rate" at bounding box center [290, 748] width 110 height 21
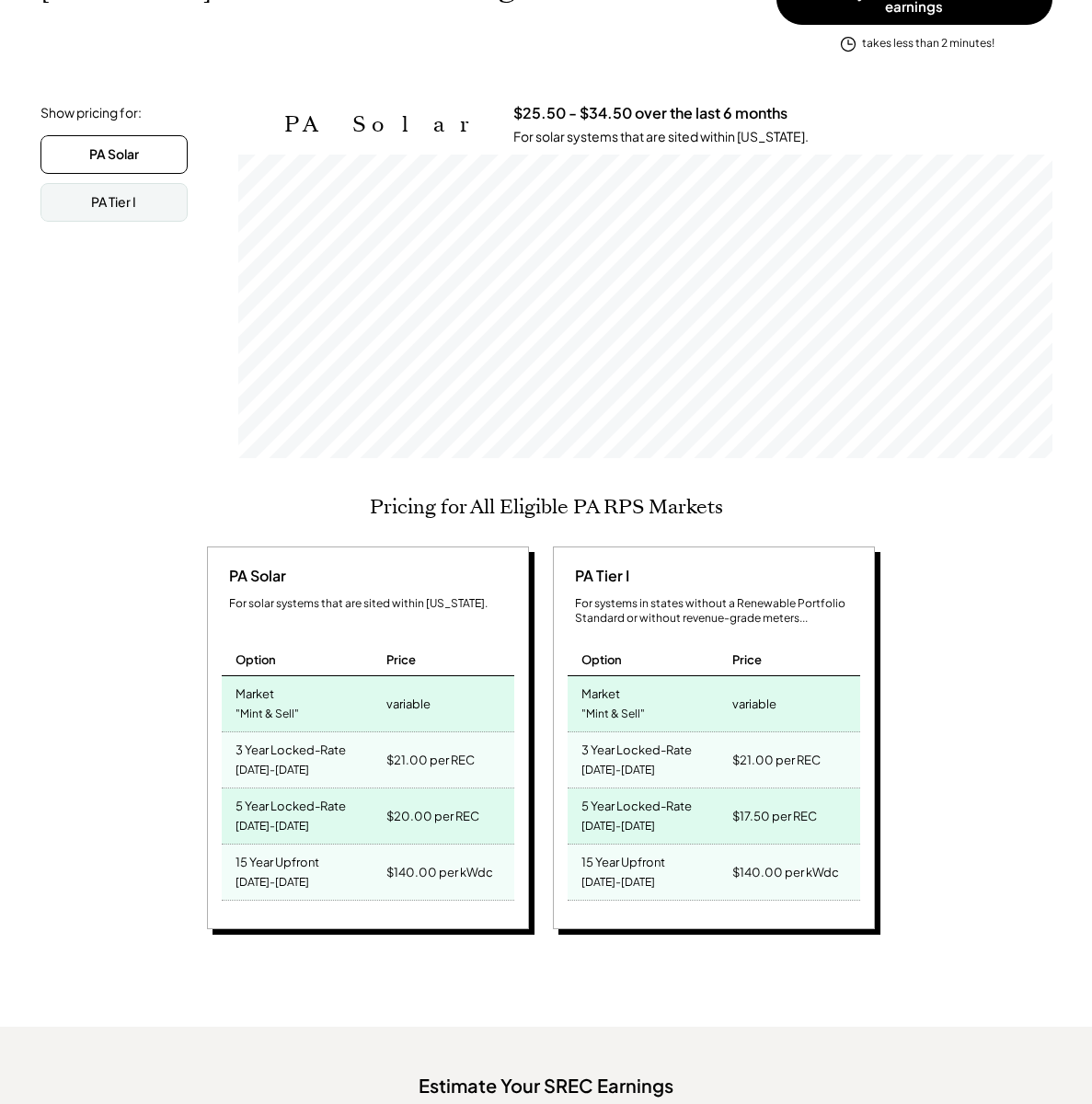
click at [446, 747] on div "$21.00 per REC" at bounding box center [431, 759] width 88 height 26
click at [441, 747] on div "$21.00 per REC" at bounding box center [431, 759] width 88 height 26
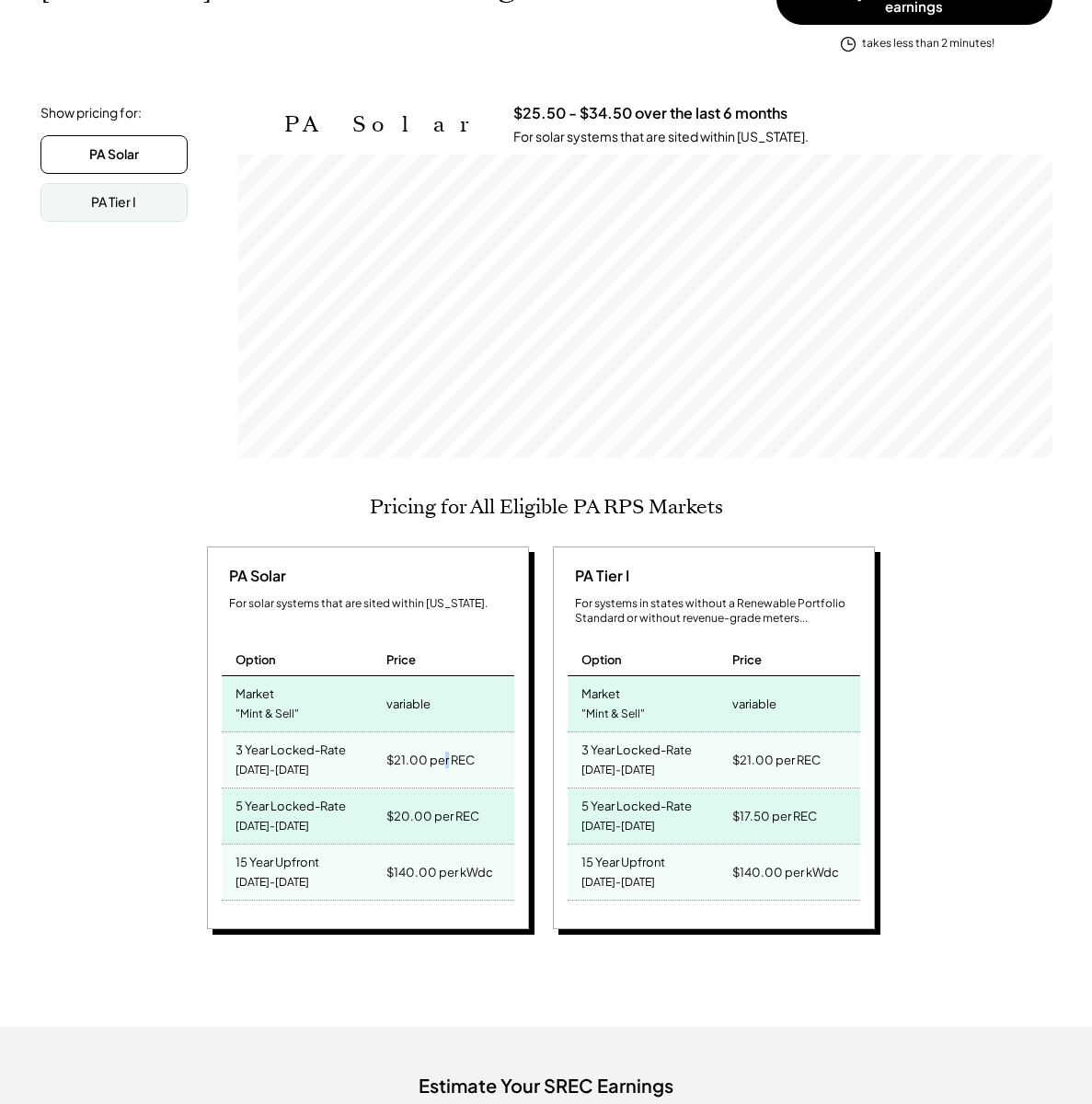
click at [440, 747] on div "$21.00 per REC" at bounding box center [431, 759] width 88 height 26
click at [439, 747] on div "$21.00 per REC" at bounding box center [431, 759] width 88 height 26
click at [693, 677] on div "Market "Mint & Sell"" at bounding box center [648, 705] width 161 height 56
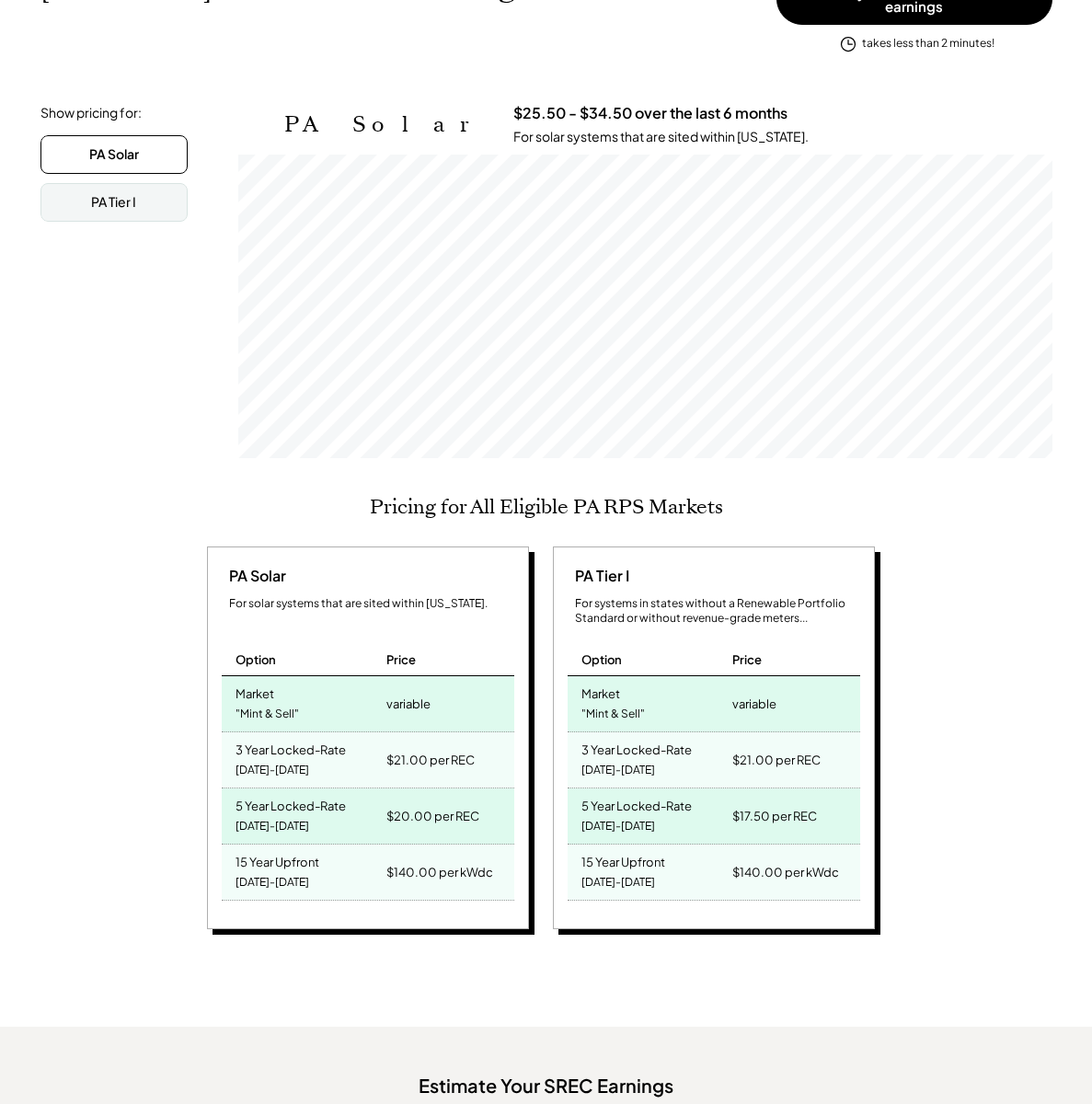
click at [765, 699] on div "variable" at bounding box center [754, 704] width 44 height 26
click at [765, 698] on div "variable" at bounding box center [754, 704] width 44 height 26
click at [603, 704] on div ""Mint & Sell"" at bounding box center [613, 714] width 63 height 25
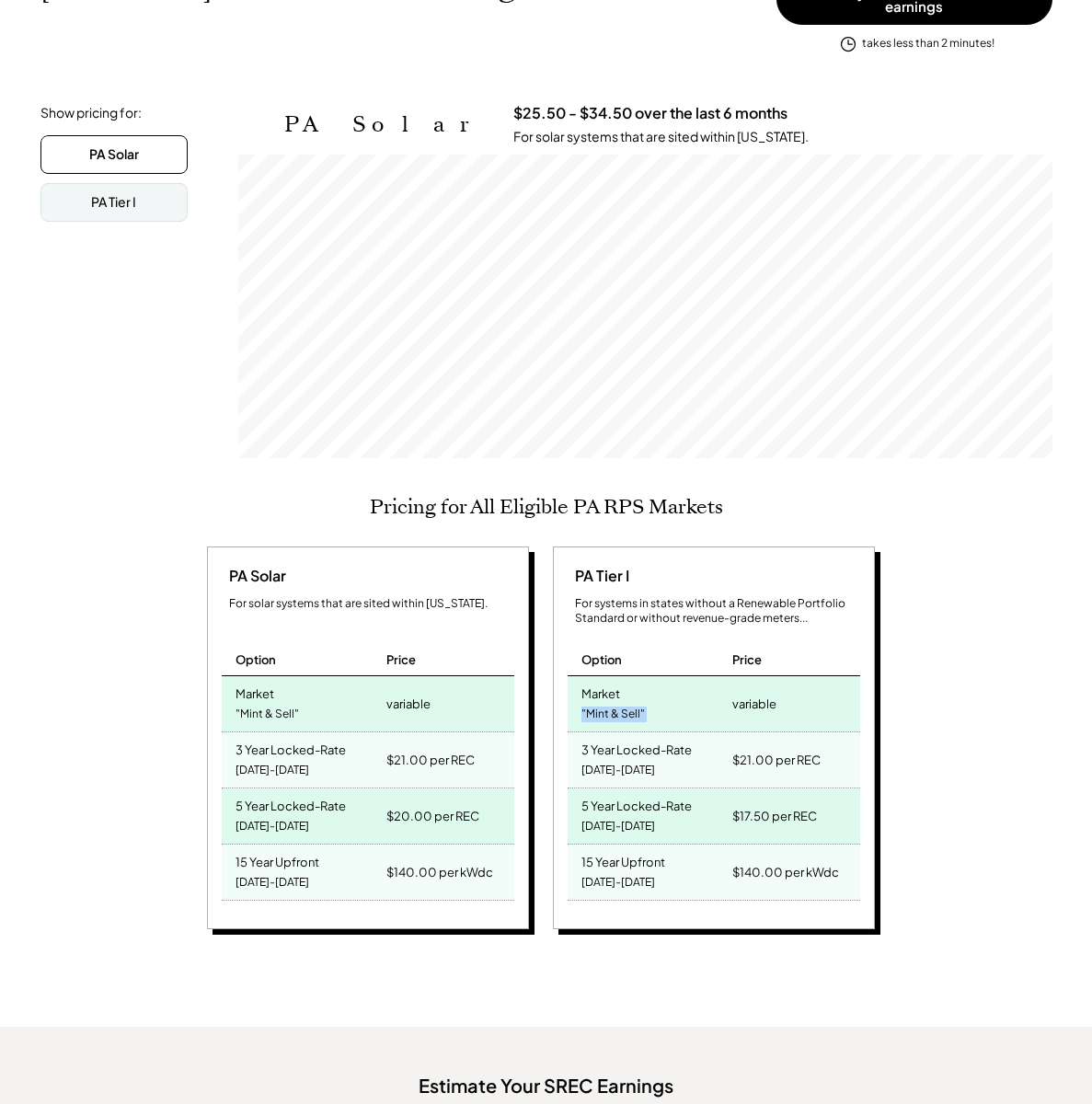
click at [603, 704] on div ""Mint & Sell"" at bounding box center [613, 714] width 63 height 25
click at [597, 702] on div ""Mint & Sell"" at bounding box center [613, 714] width 63 height 25
click at [596, 702] on div ""Mint & Sell"" at bounding box center [613, 714] width 63 height 25
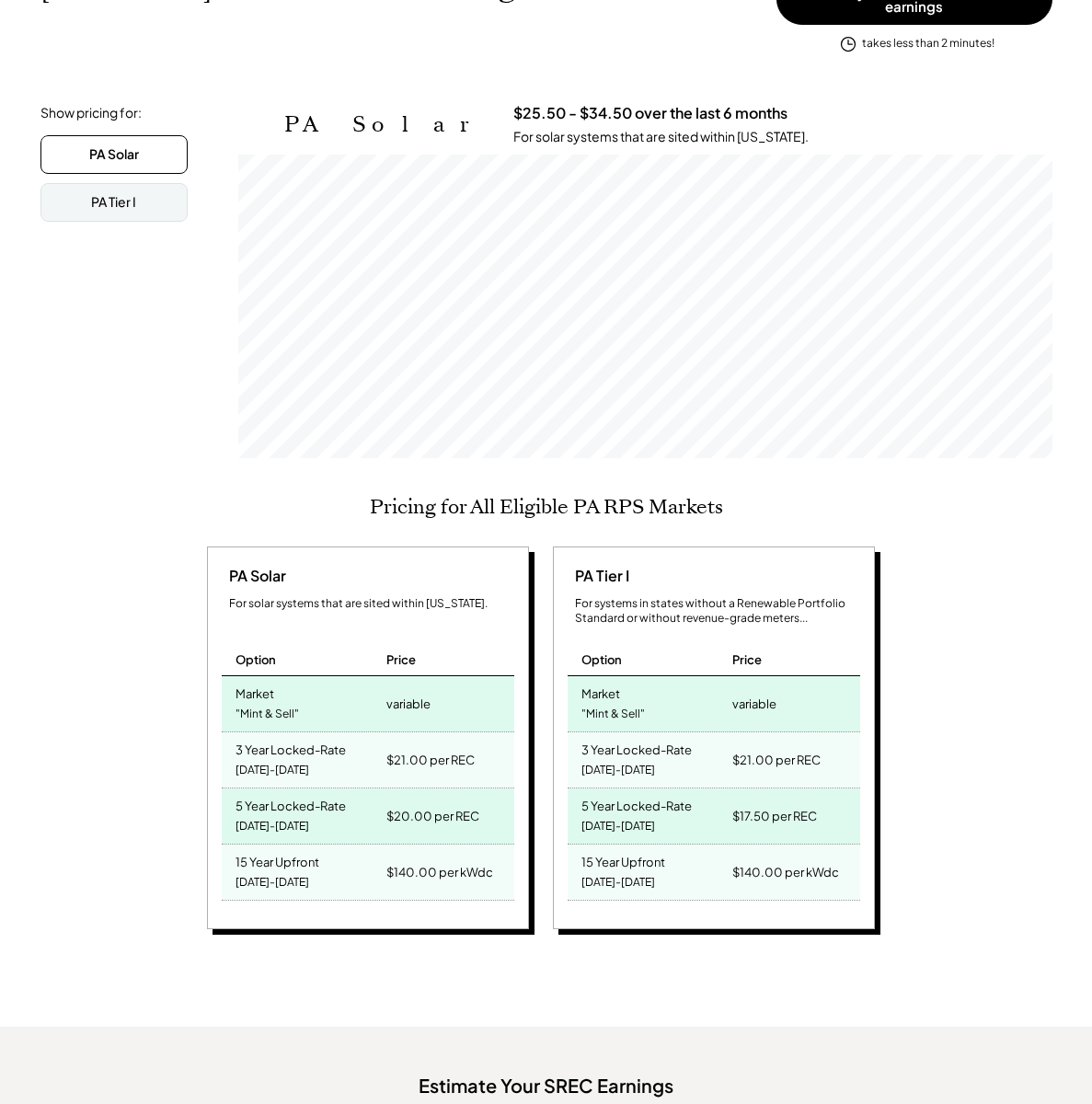
click at [595, 687] on div "Market" at bounding box center [601, 691] width 38 height 21
click at [596, 702] on div ""Mint & Sell"" at bounding box center [613, 714] width 63 height 25
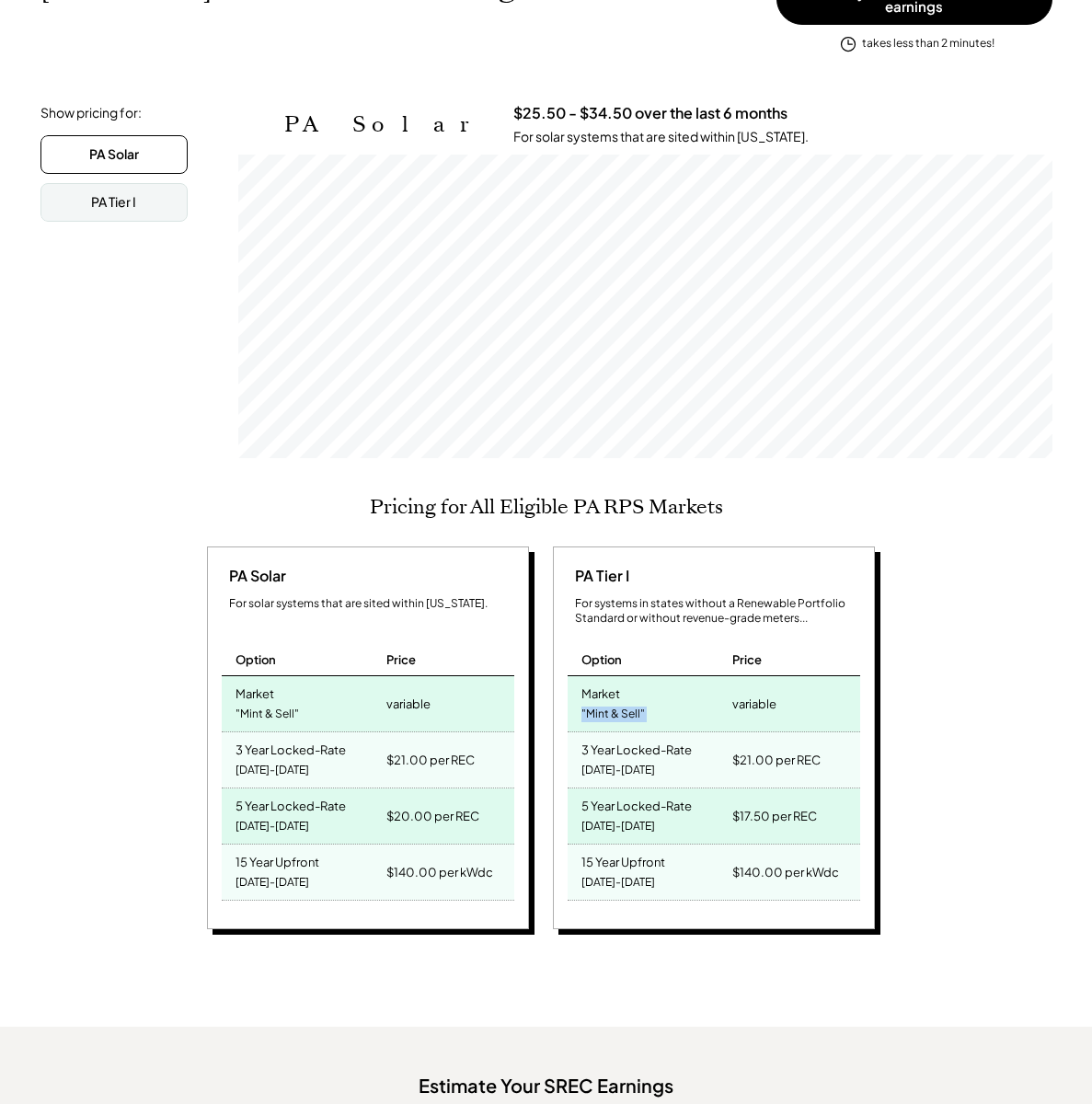
click at [596, 702] on div ""Mint & Sell"" at bounding box center [613, 714] width 63 height 25
click at [597, 687] on div "Market" at bounding box center [601, 691] width 38 height 21
click at [601, 716] on div "Market "Mint & Sell"" at bounding box center [648, 705] width 161 height 56
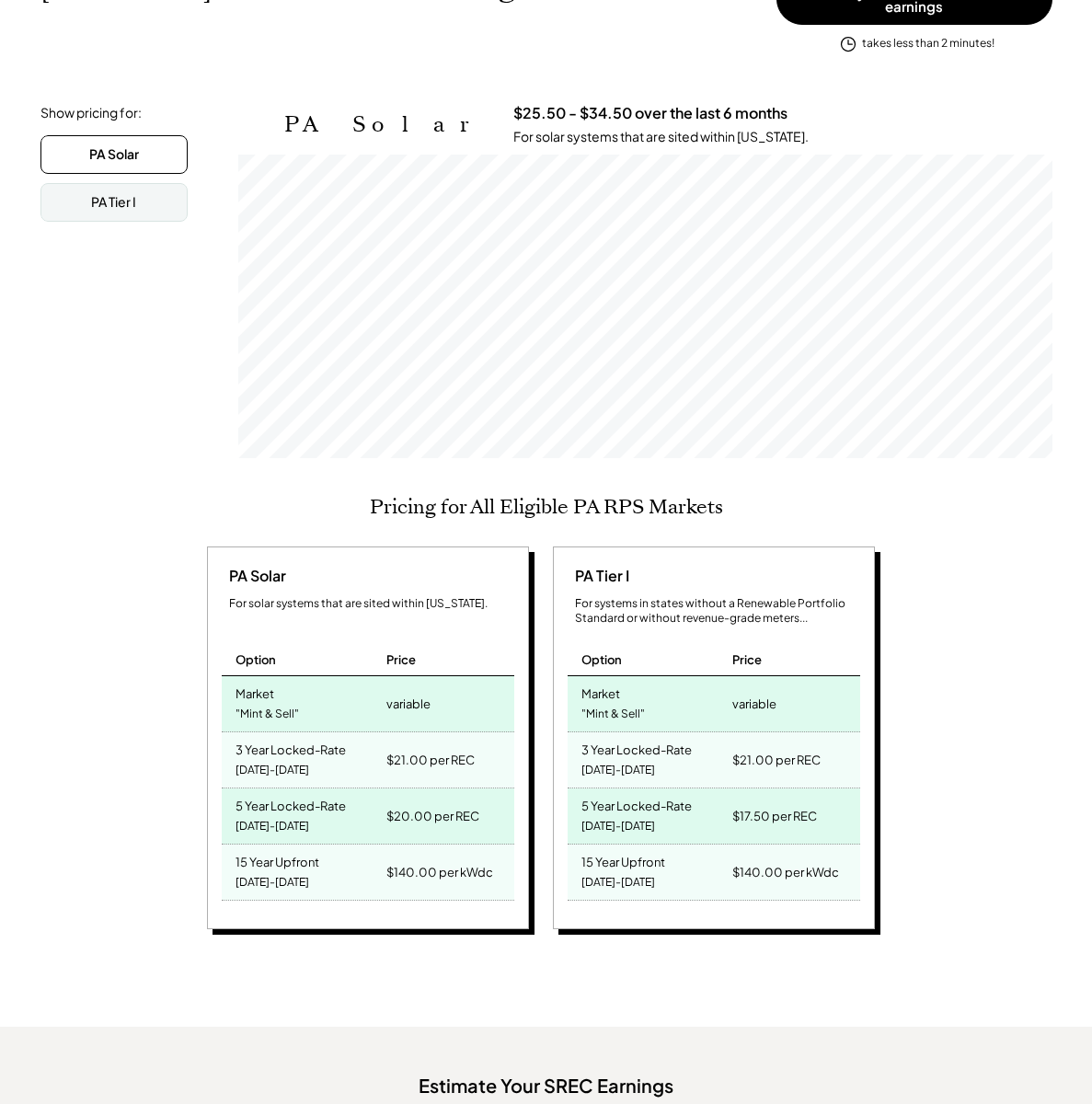
click at [608, 702] on div ""Mint & Sell"" at bounding box center [613, 714] width 63 height 25
click at [607, 702] on div ""Mint & Sell"" at bounding box center [613, 714] width 63 height 25
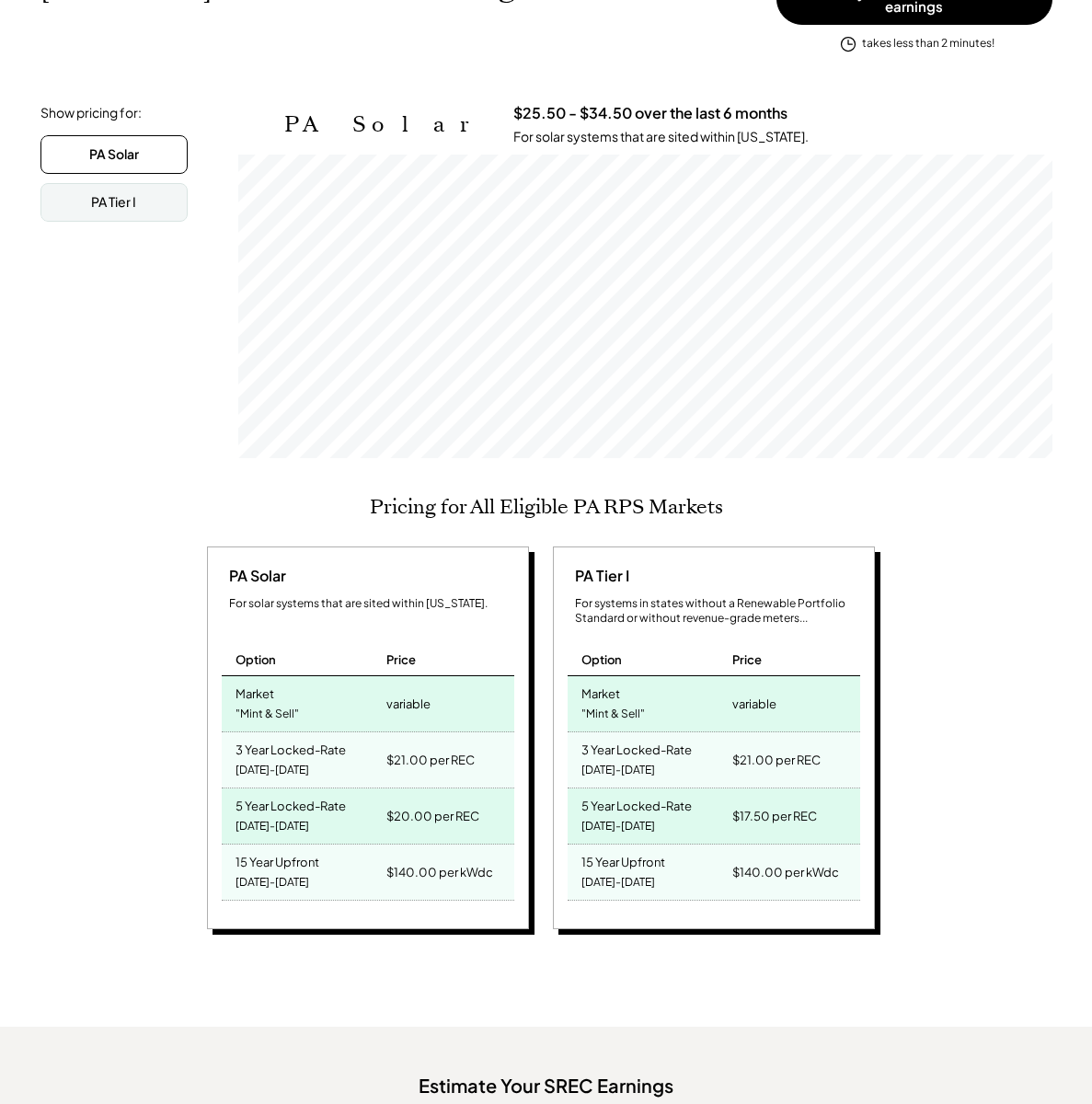
click at [610, 689] on div "Market" at bounding box center [601, 691] width 38 height 21
click at [754, 707] on div "variable" at bounding box center [793, 705] width 131 height 56
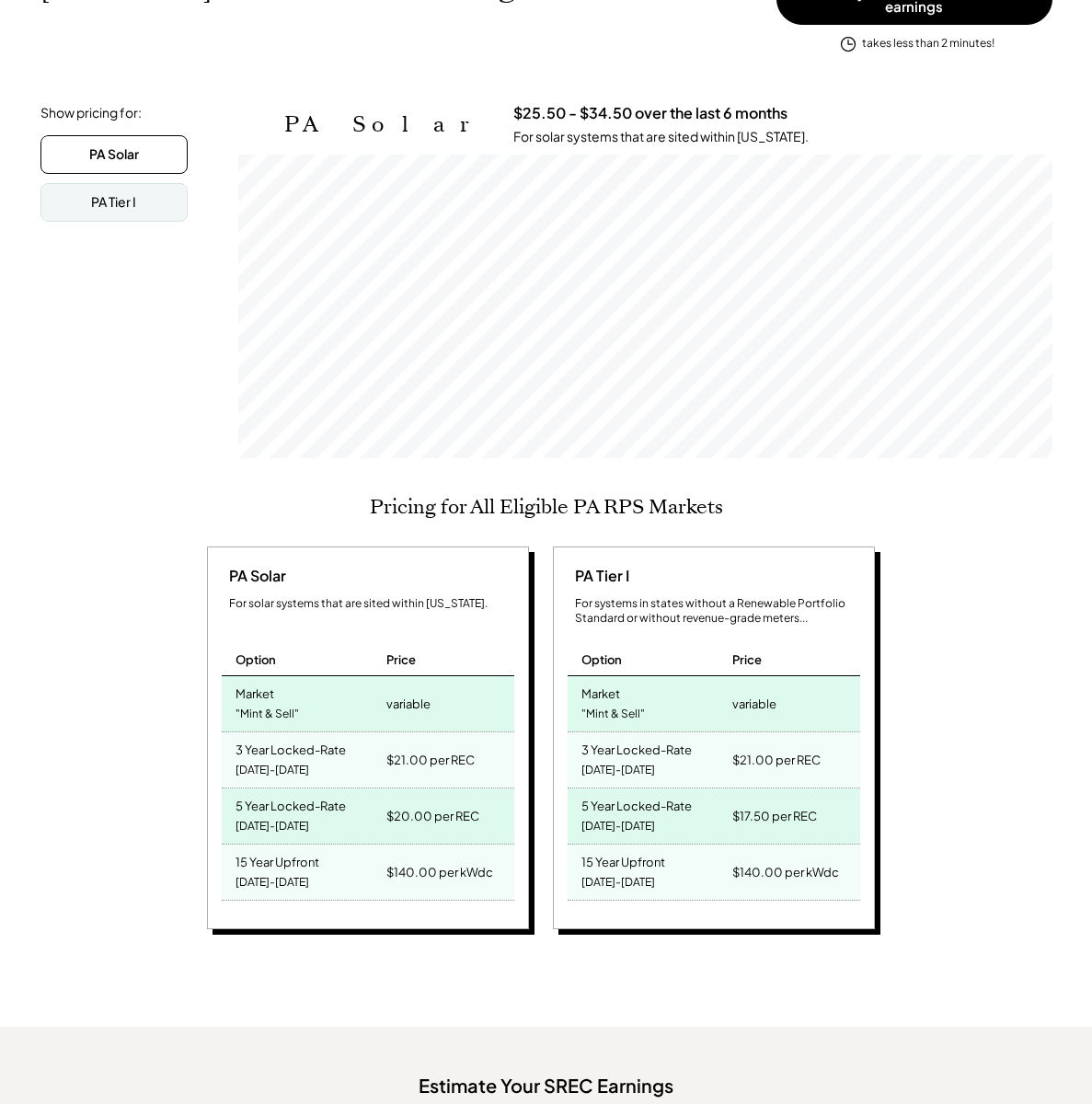
click at [757, 698] on div "variable" at bounding box center [754, 704] width 44 height 26
click at [603, 704] on div ""Mint & Sell"" at bounding box center [613, 714] width 63 height 25
click at [597, 702] on div ""Mint & Sell"" at bounding box center [613, 714] width 63 height 25
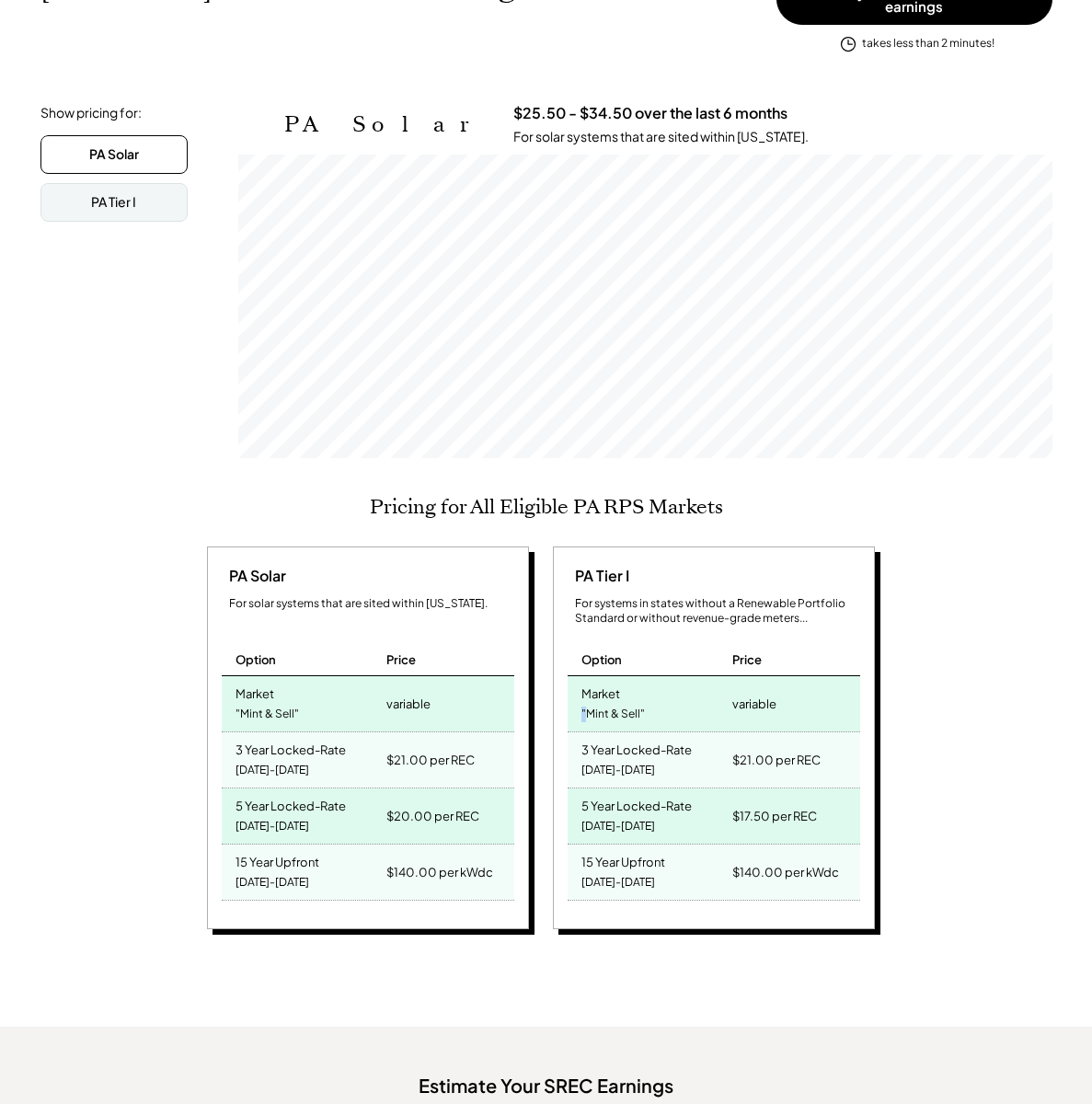
click at [597, 702] on div ""Mint & Sell"" at bounding box center [613, 714] width 63 height 25
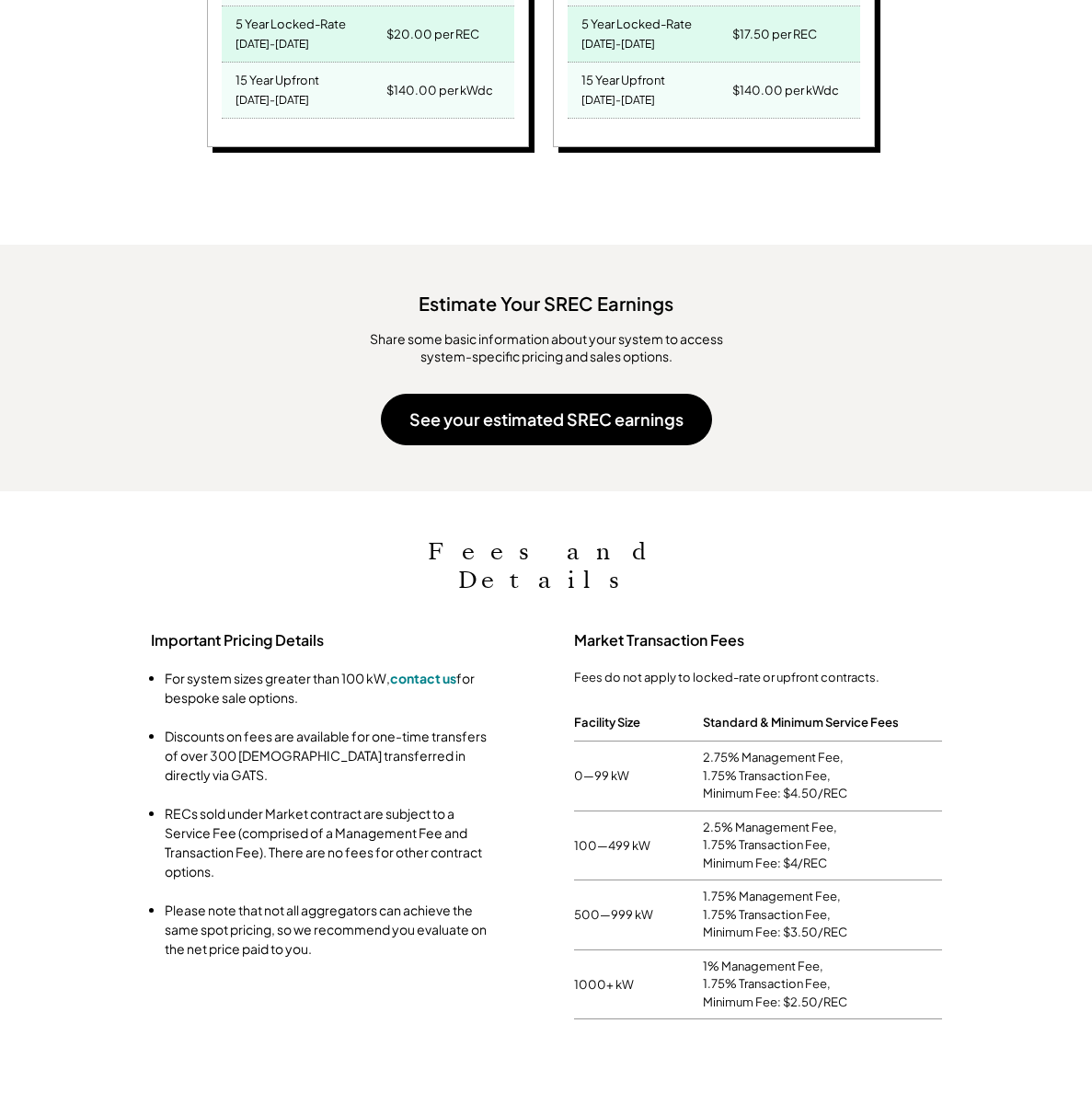
scroll to position [1488, 0]
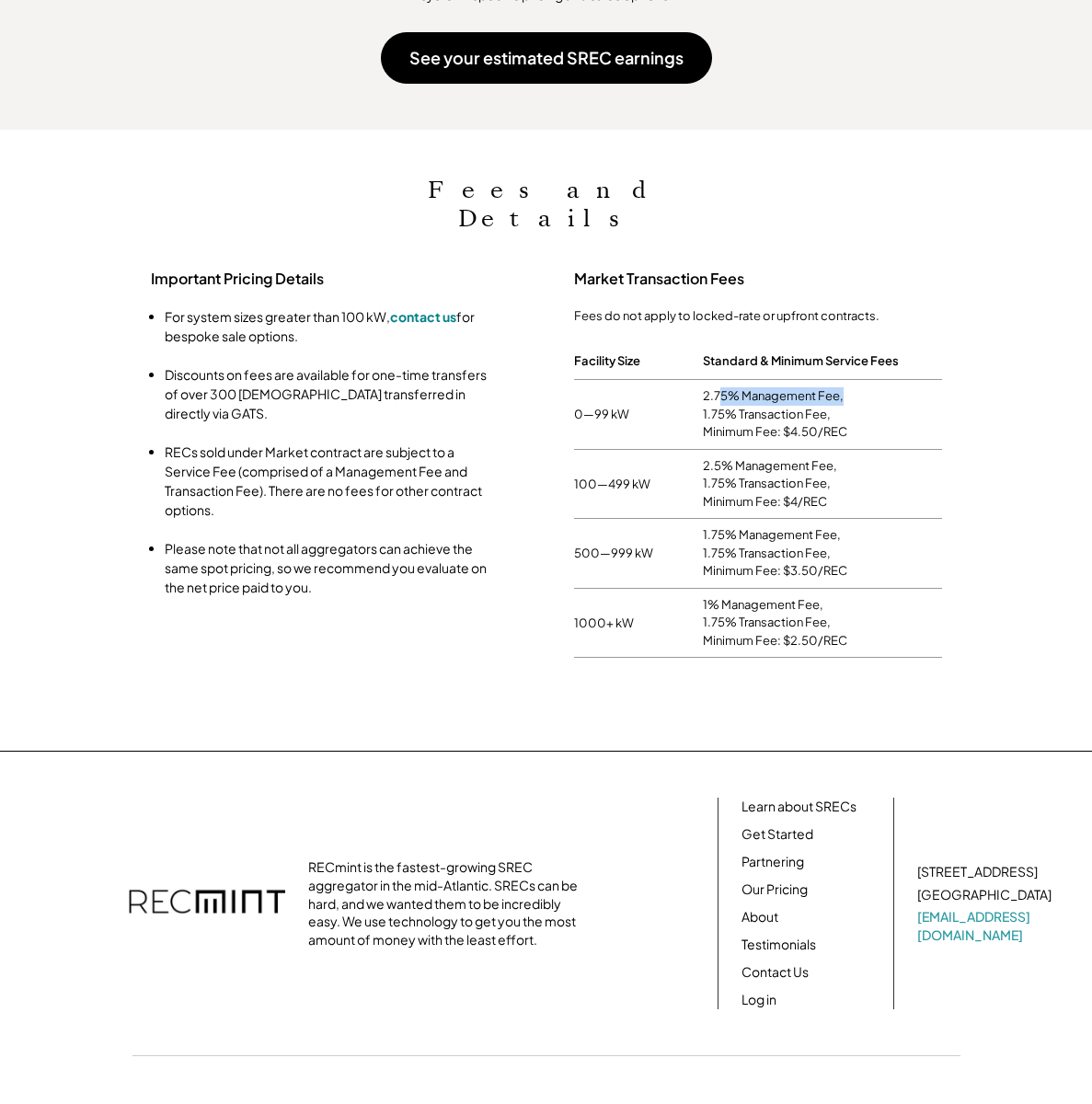
drag, startPoint x: 719, startPoint y: 354, endPoint x: 862, endPoint y: 349, distance: 143.1
click at [862, 388] on div "2.75% Management Fee, 1.75% Transaction Fee, Minimum Fee: $4.50/REC" at bounding box center [821, 415] width 239 height 55
click at [795, 388] on div "2.75% Management Fee, 1.75% Transaction Fee, Minimum Fee: $4.50/REC" at bounding box center [821, 415] width 239 height 55
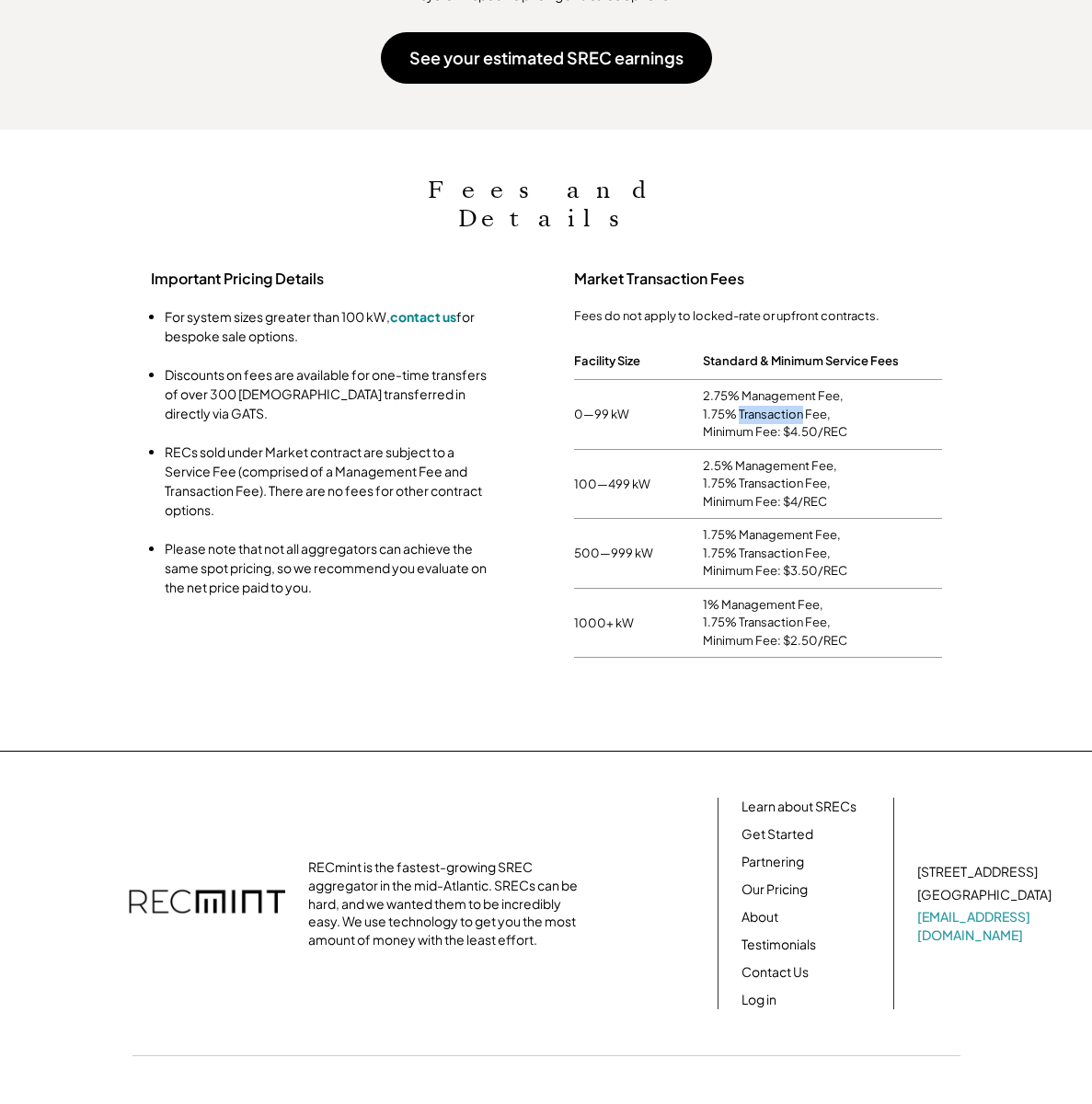
click at [795, 388] on div "2.75% Management Fee, 1.75% Transaction Fee, Minimum Fee: $4.50/REC" at bounding box center [821, 415] width 239 height 55
click at [790, 388] on div "2.75% Management Fee, 1.75% Transaction Fee, Minimum Fee: $4.50/REC" at bounding box center [821, 415] width 239 height 55
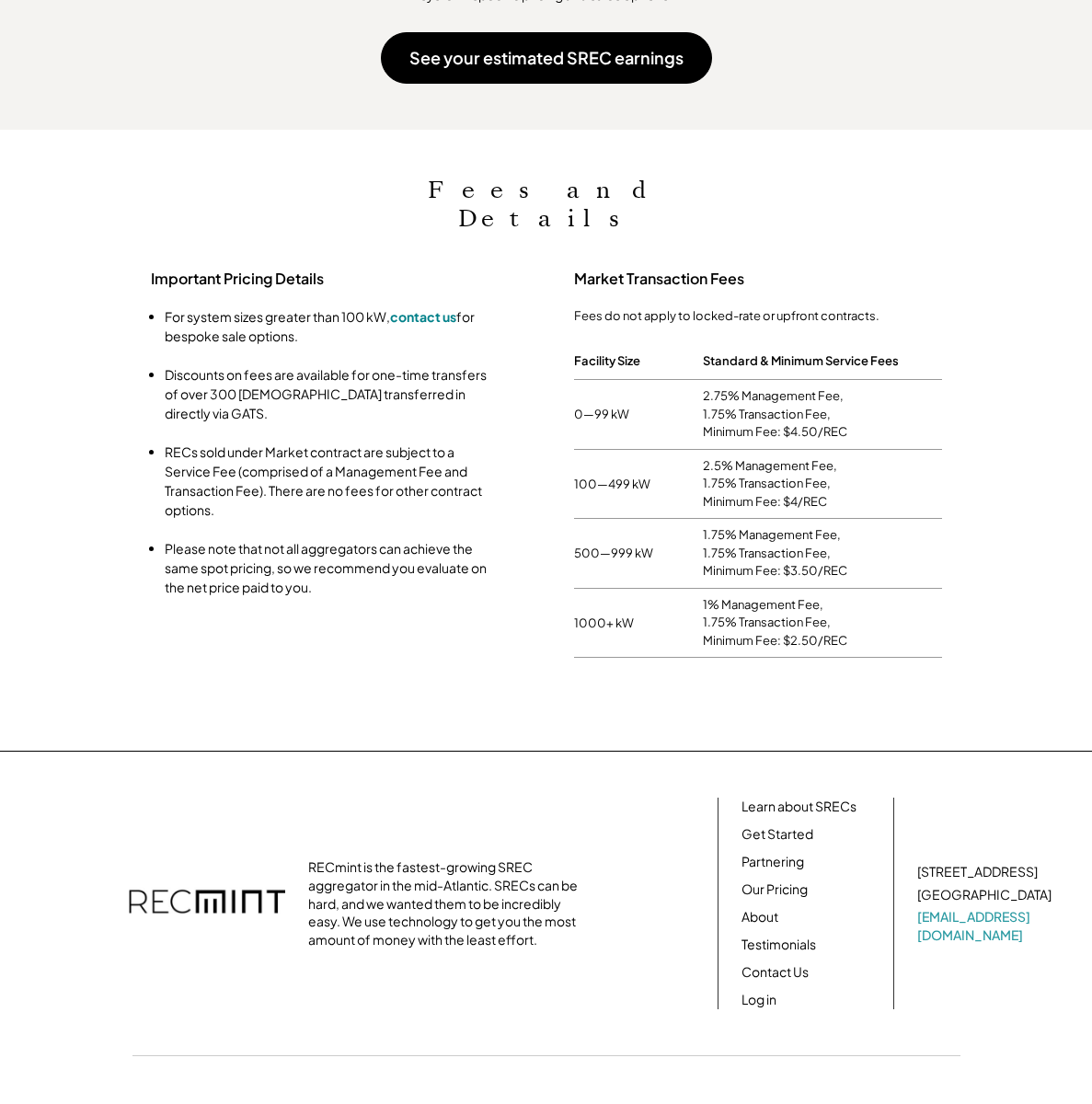
click at [763, 394] on div "2.75% Management Fee, 1.75% Transaction Fee, Minimum Fee: $4.50/REC" at bounding box center [821, 415] width 239 height 55
click at [758, 388] on div "2.75% Management Fee, 1.75% Transaction Fee, Minimum Fee: $4.50/REC" at bounding box center [821, 415] width 239 height 55
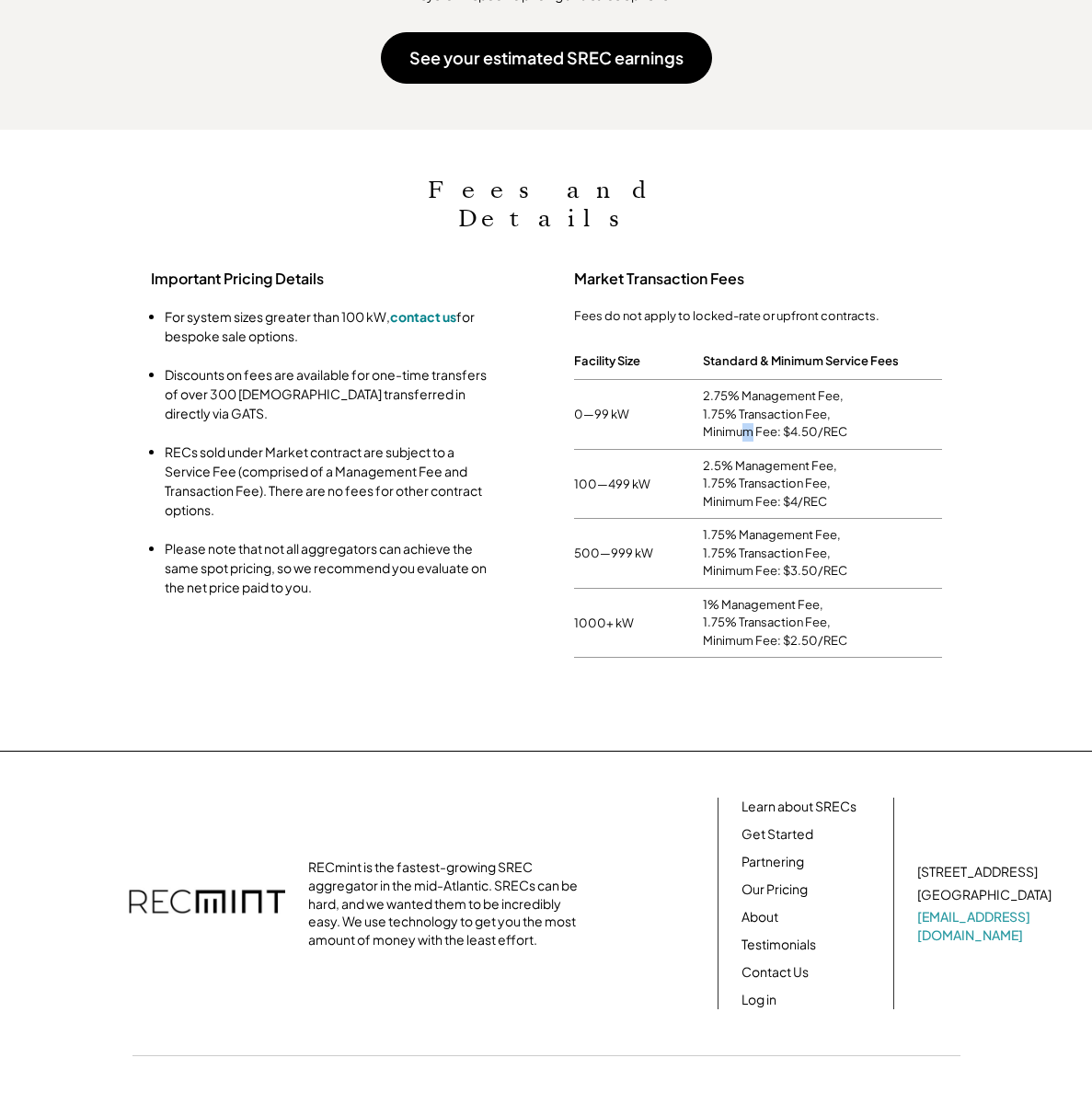
click at [747, 388] on div "2.75% Management Fee, 1.75% Transaction Fee, Minimum Fee: $4.50/REC" at bounding box center [821, 415] width 239 height 55
click at [755, 388] on div "2.75% Management Fee, 1.75% Transaction Fee, Minimum Fee: $4.50/REC" at bounding box center [821, 415] width 239 height 55
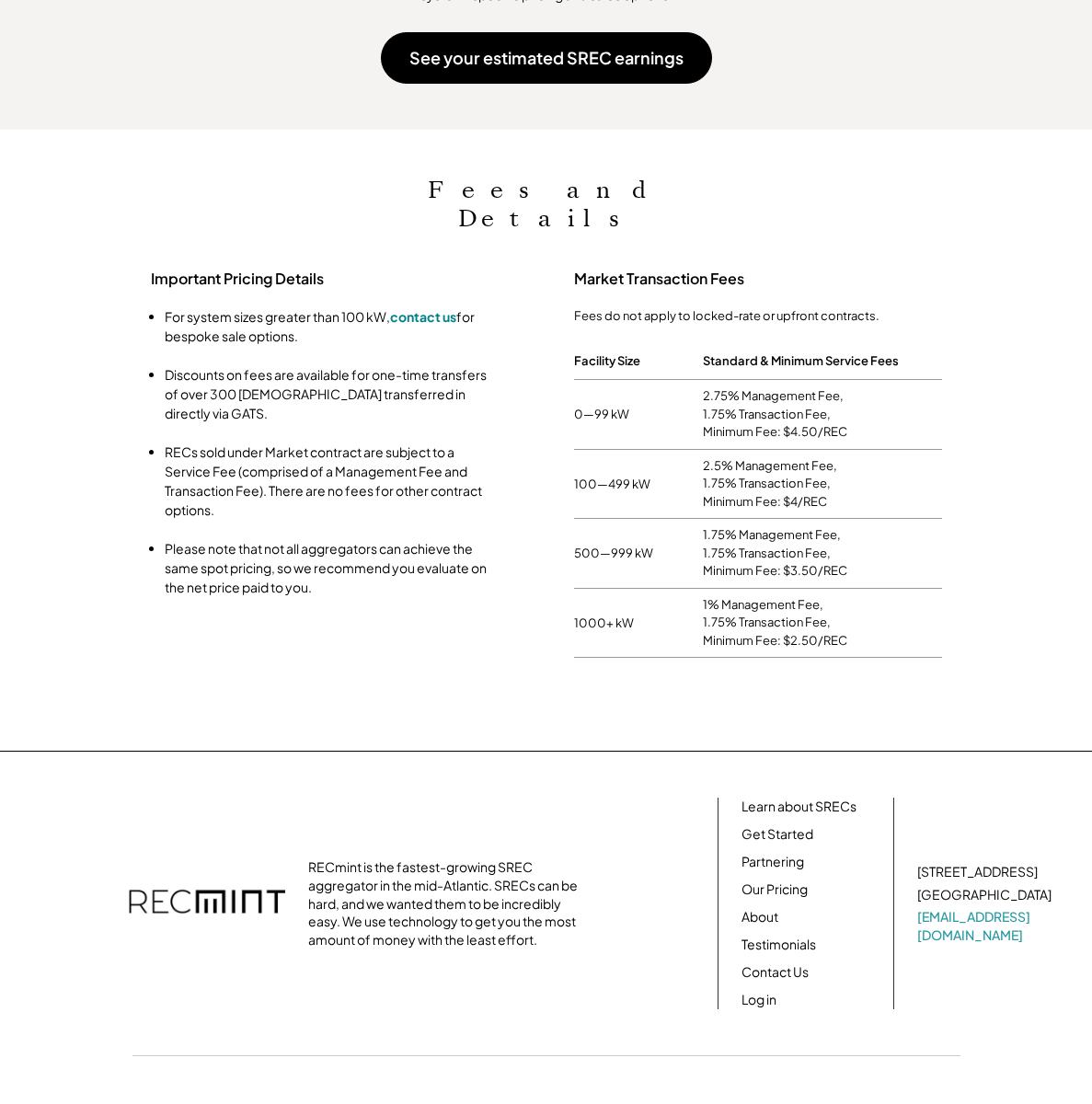
click at [807, 388] on div "2.75% Management Fee, 1.75% Transaction Fee, Minimum Fee: $4.50/REC" at bounding box center [821, 415] width 239 height 55
click at [782, 388] on div "2.75% Management Fee, 1.75% Transaction Fee, Minimum Fee: $4.50/REC" at bounding box center [821, 415] width 239 height 55
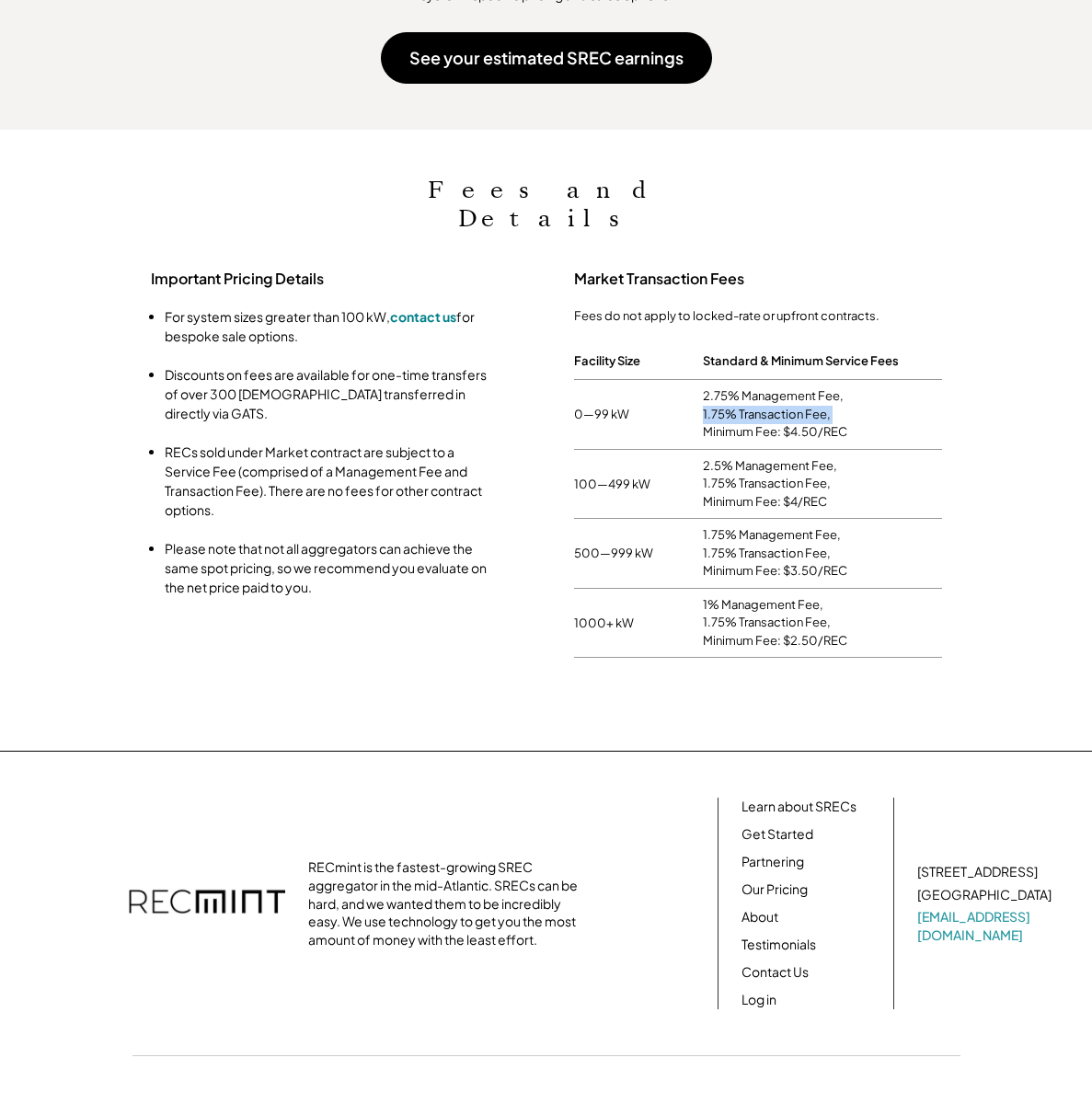
click at [782, 388] on div "2.75% Management Fee, 1.75% Transaction Fee, Minimum Fee: $4.50/REC" at bounding box center [821, 415] width 239 height 55
click at [783, 389] on div "2.75% Management Fee, 1.75% Transaction Fee, Minimum Fee: $4.50/REC" at bounding box center [821, 415] width 239 height 55
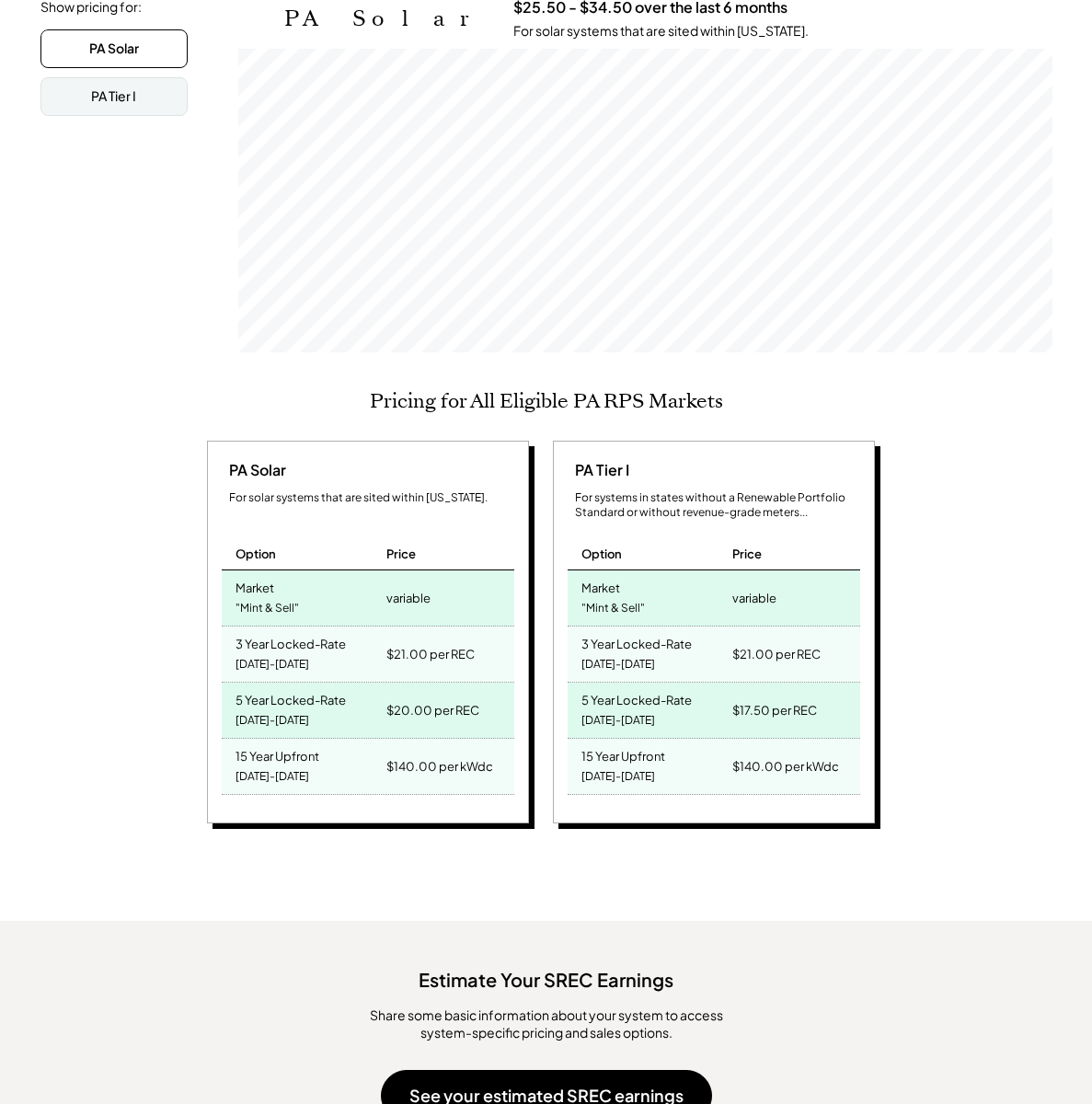
scroll to position [0, 0]
